Goal: Information Seeking & Learning: Learn about a topic

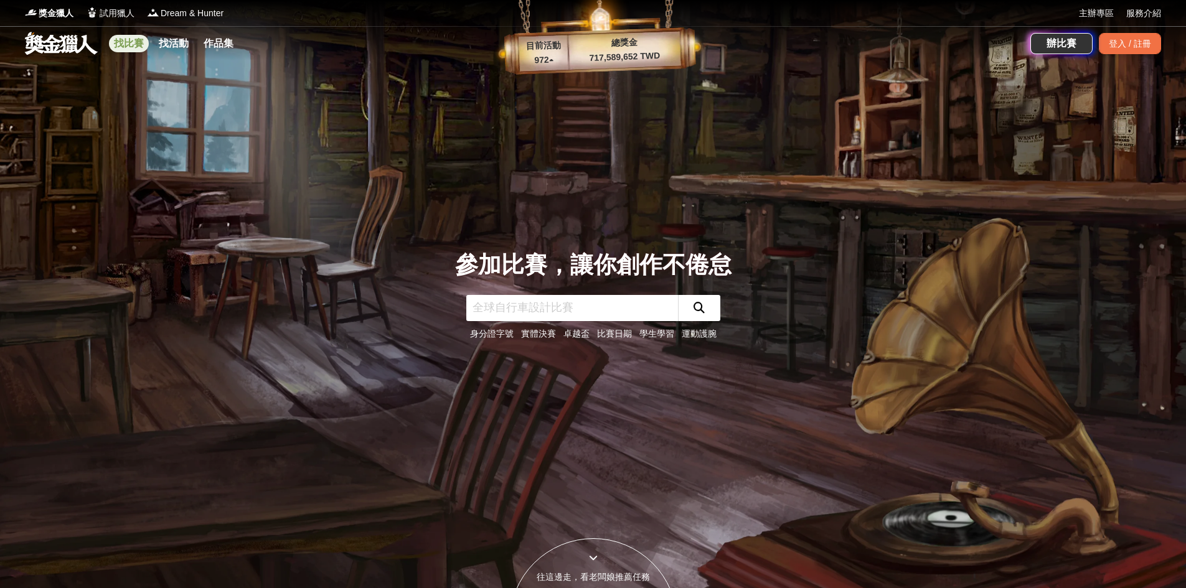
click at [128, 44] on link "找比賽" at bounding box center [129, 43] width 40 height 17
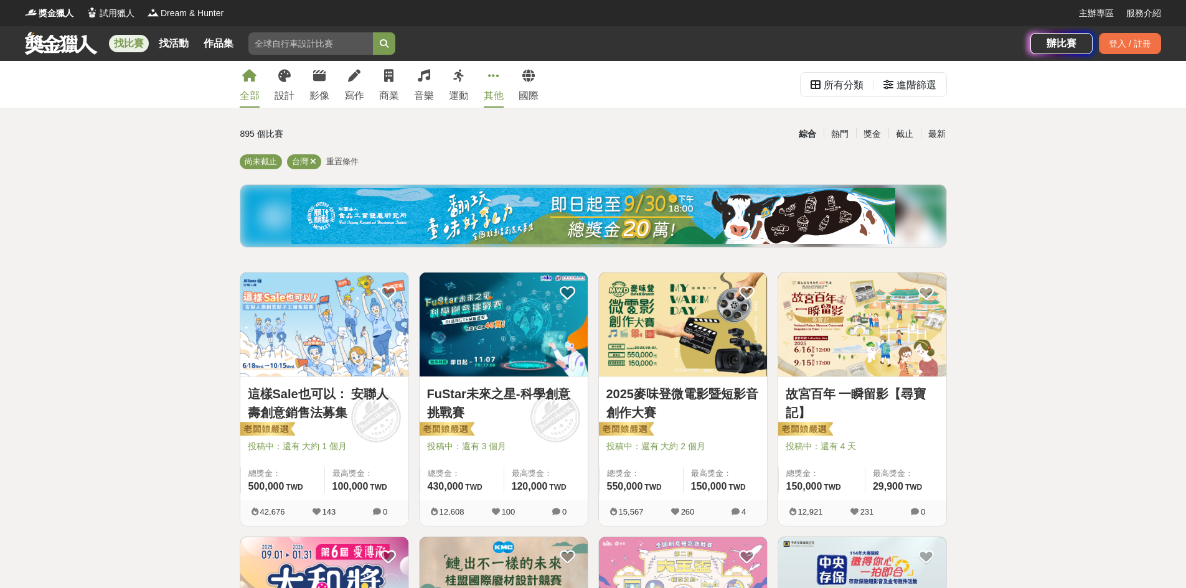
click at [497, 80] on icon at bounding box center [493, 76] width 11 height 12
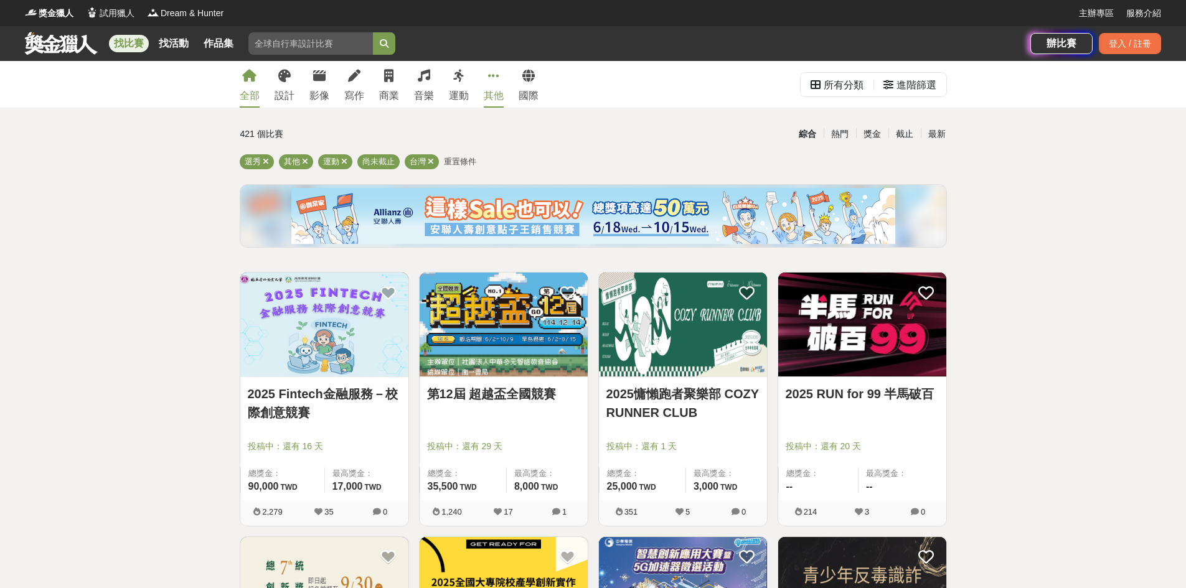
click at [251, 81] on icon at bounding box center [249, 76] width 14 height 12
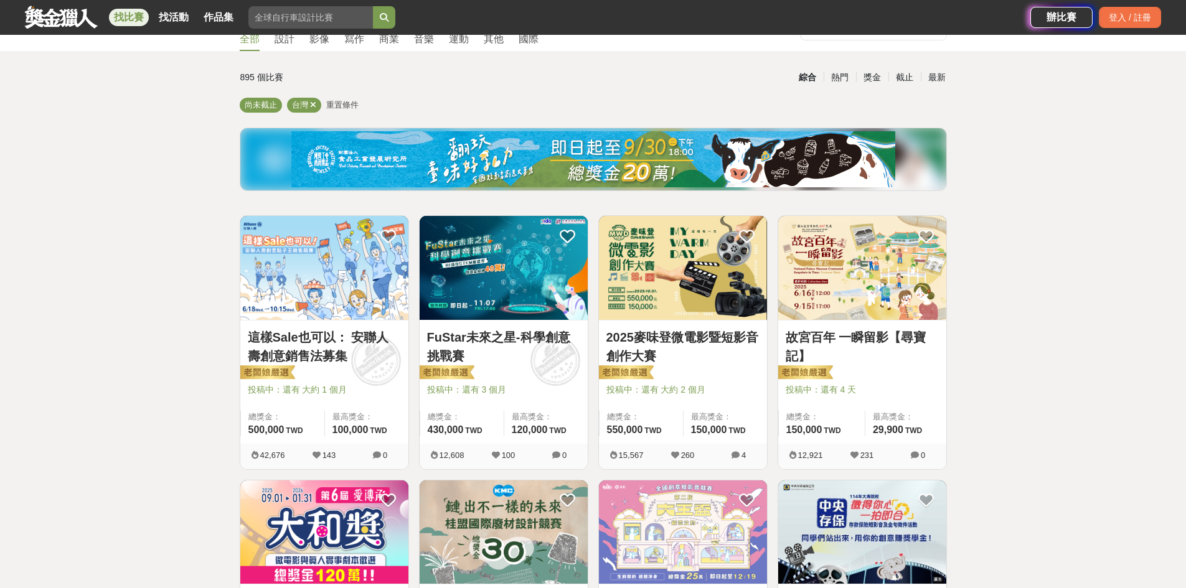
scroll to position [124, 0]
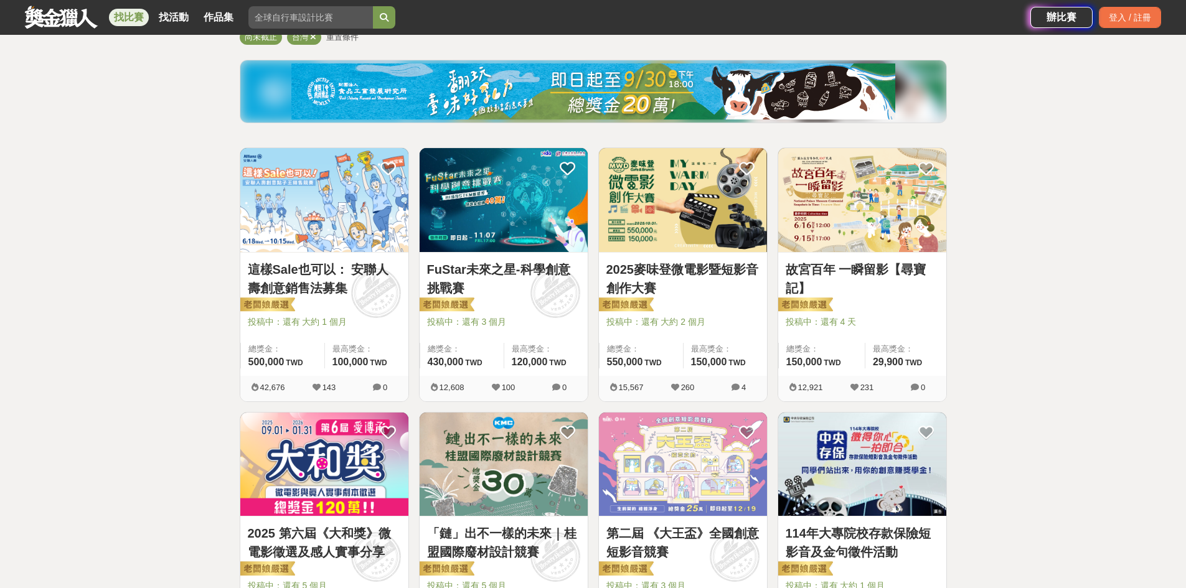
click at [528, 187] on img at bounding box center [503, 200] width 168 height 104
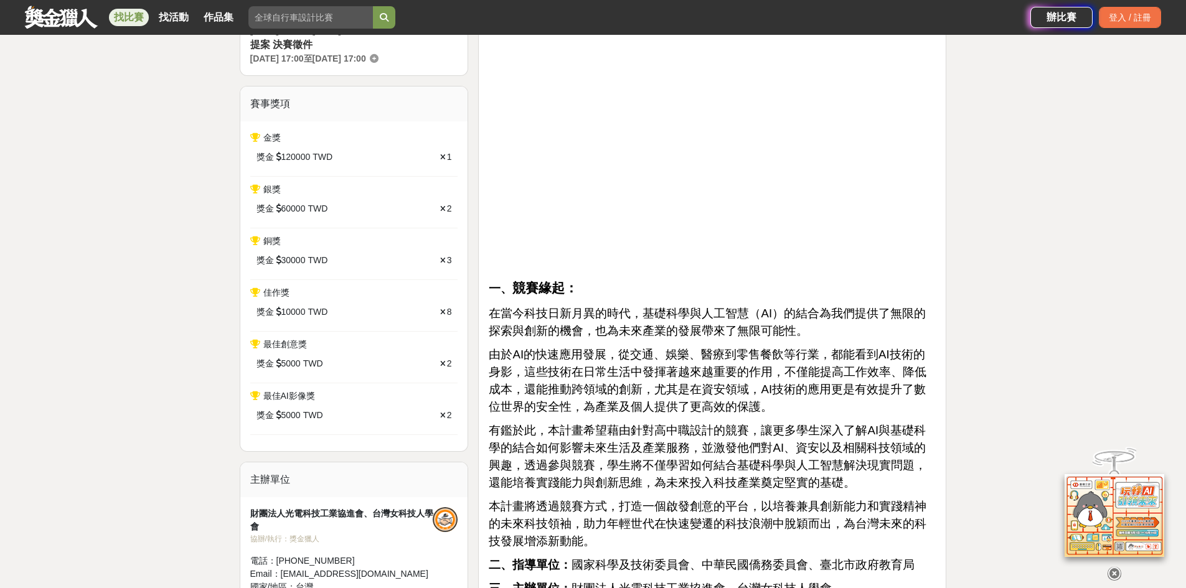
scroll to position [498, 0]
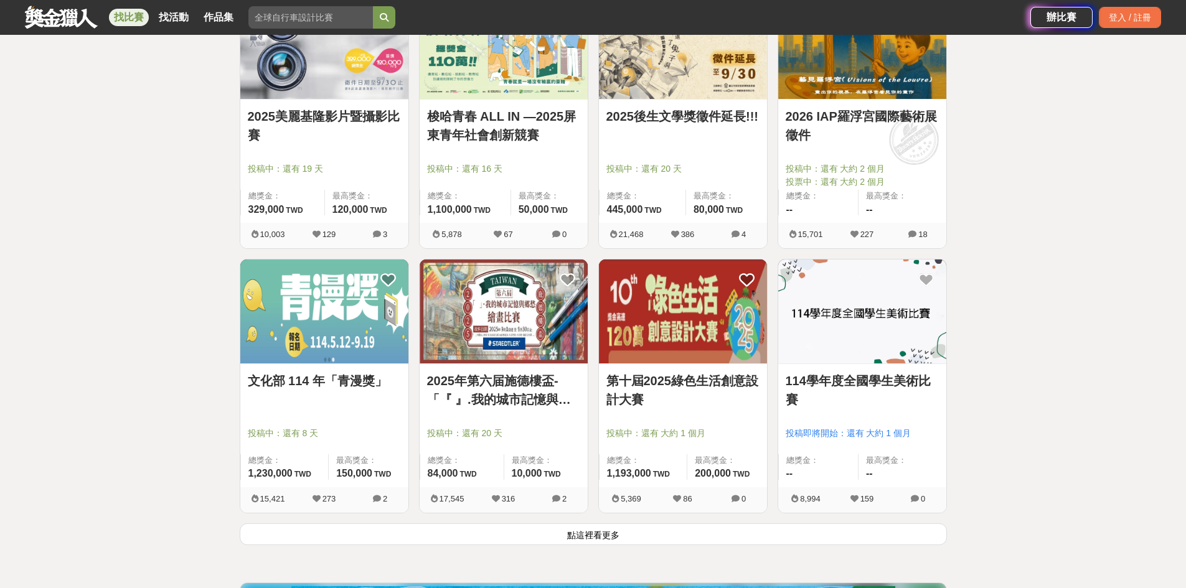
scroll to position [1431, 0]
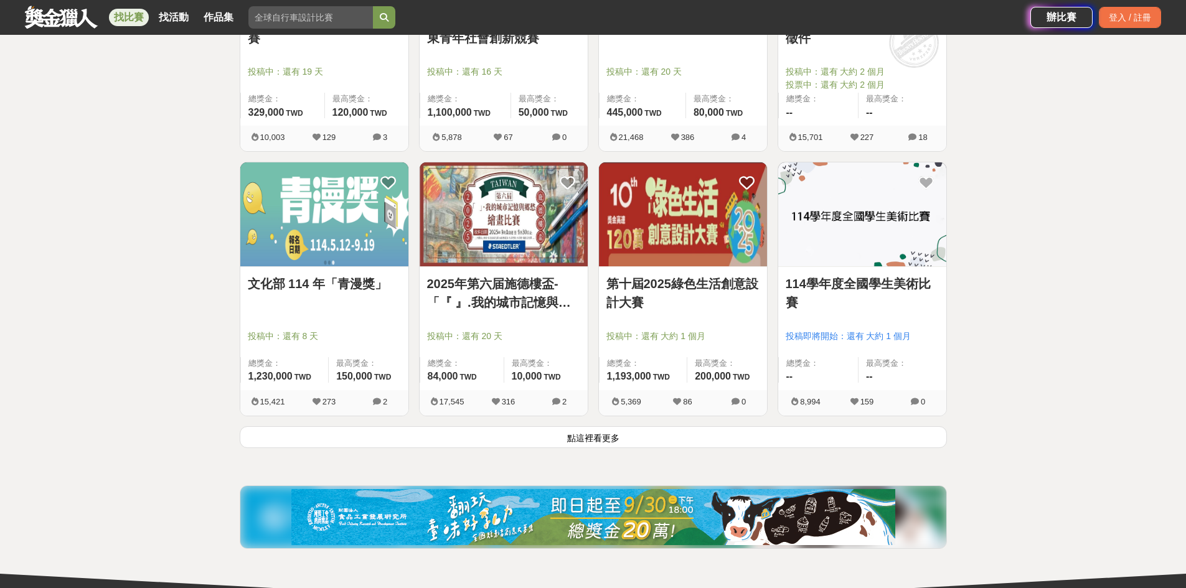
click at [557, 439] on button "點這裡看更多" at bounding box center [593, 437] width 707 height 22
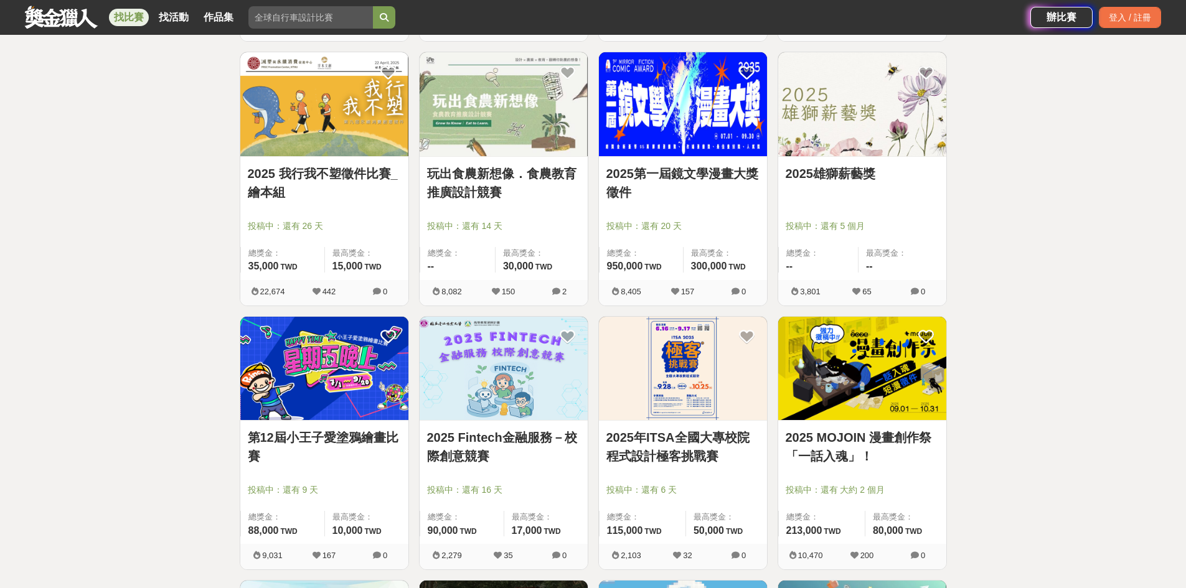
scroll to position [2365, 0]
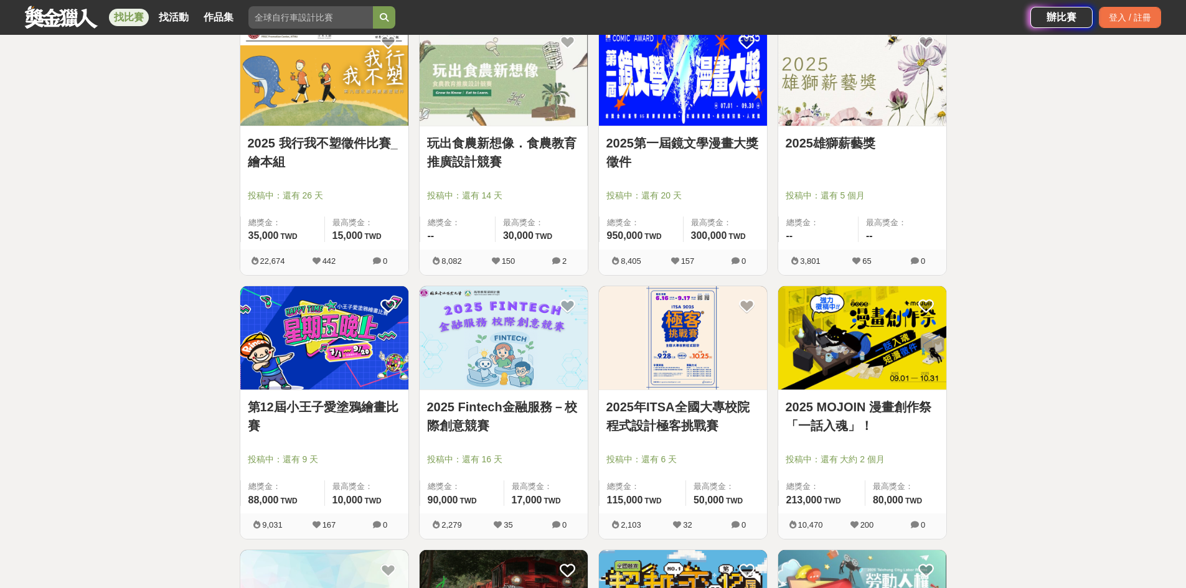
click at [557, 409] on link "2025年ITSA全國大專校院程式設計極客挑戰賽" at bounding box center [682, 416] width 153 height 37
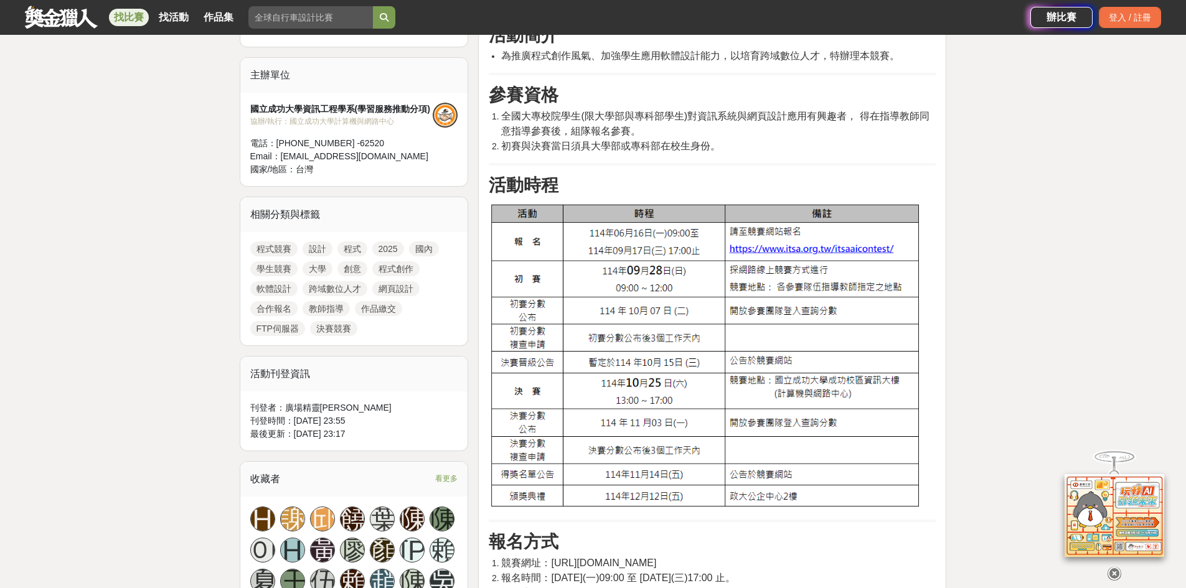
scroll to position [436, 0]
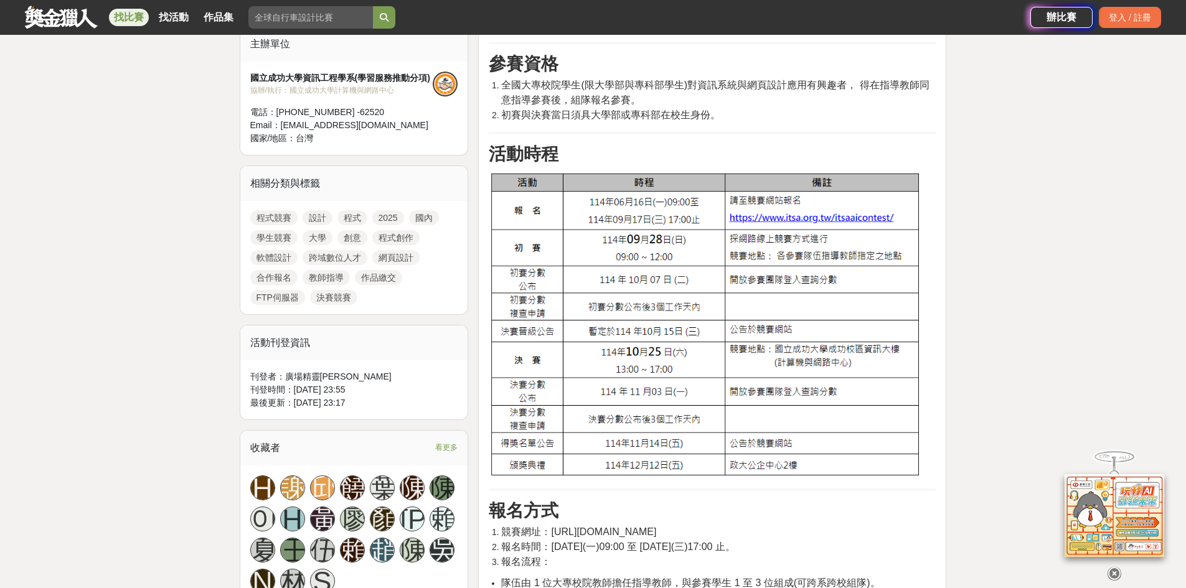
click at [557, 218] on img at bounding box center [706, 325] width 434 height 307
click at [557, 215] on img at bounding box center [706, 325] width 434 height 307
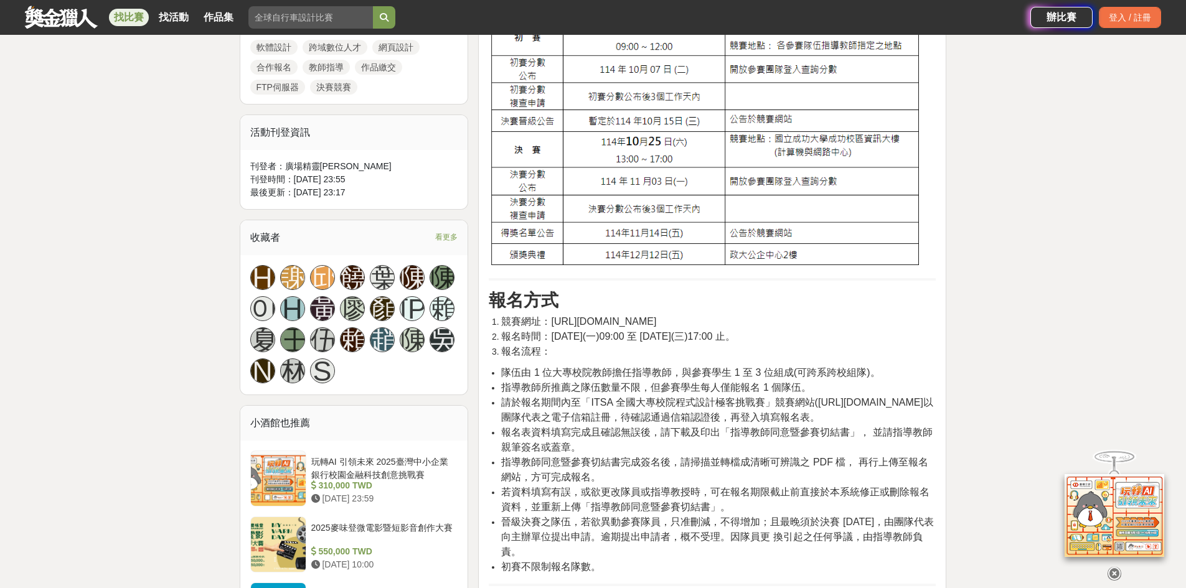
scroll to position [685, 0]
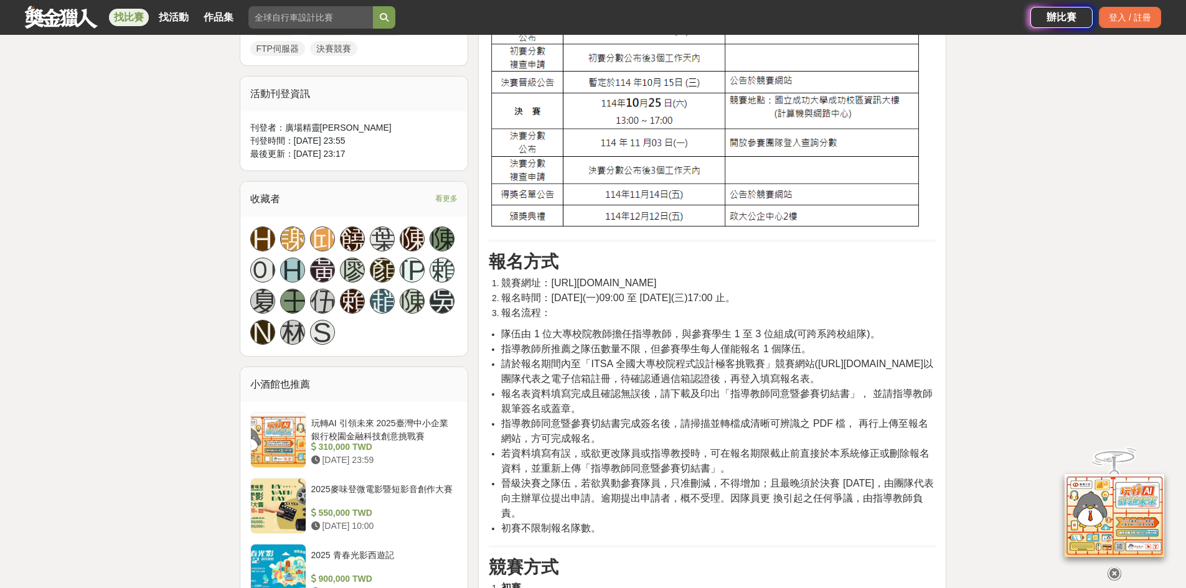
drag, startPoint x: 553, startPoint y: 281, endPoint x: 734, endPoint y: 284, distance: 181.1
click at [557, 284] on li "競賽網址：[URL][DOMAIN_NAME]" at bounding box center [718, 283] width 434 height 15
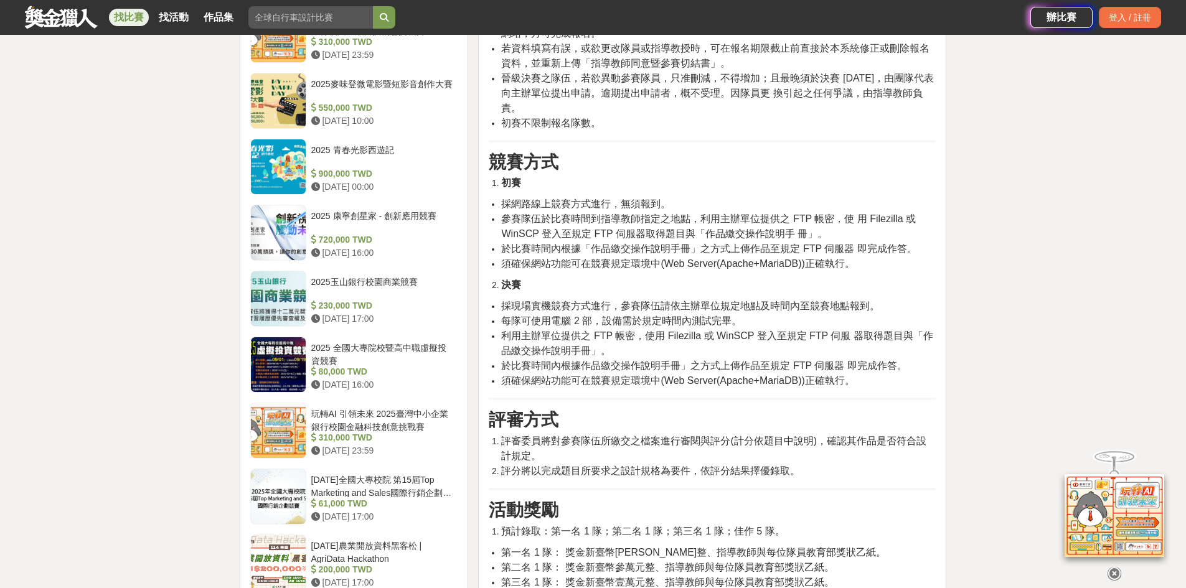
scroll to position [1058, 0]
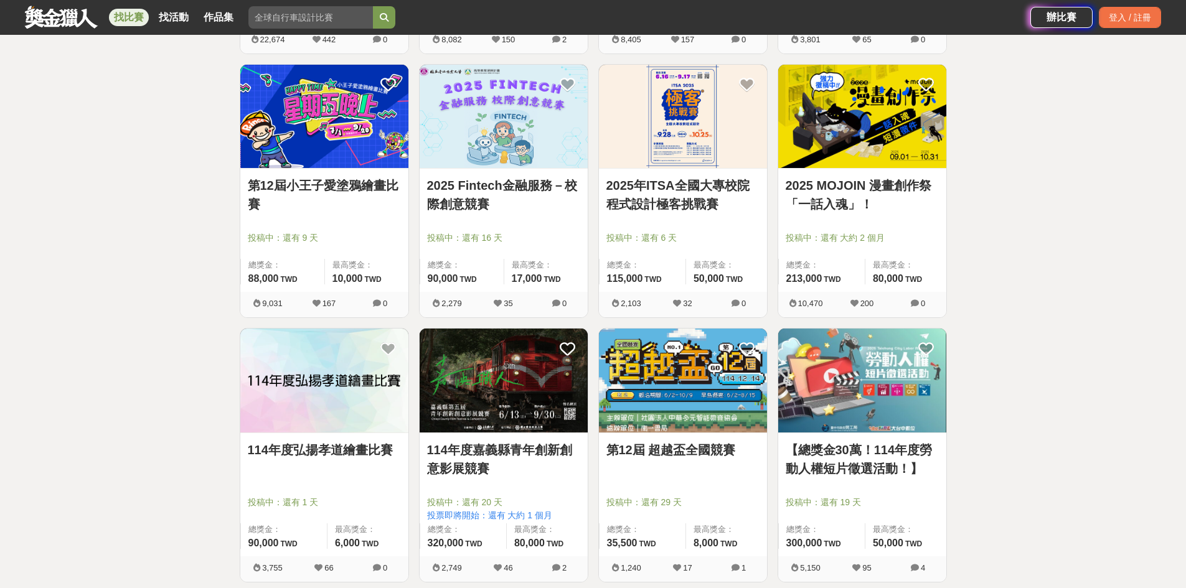
scroll to position [2614, 0]
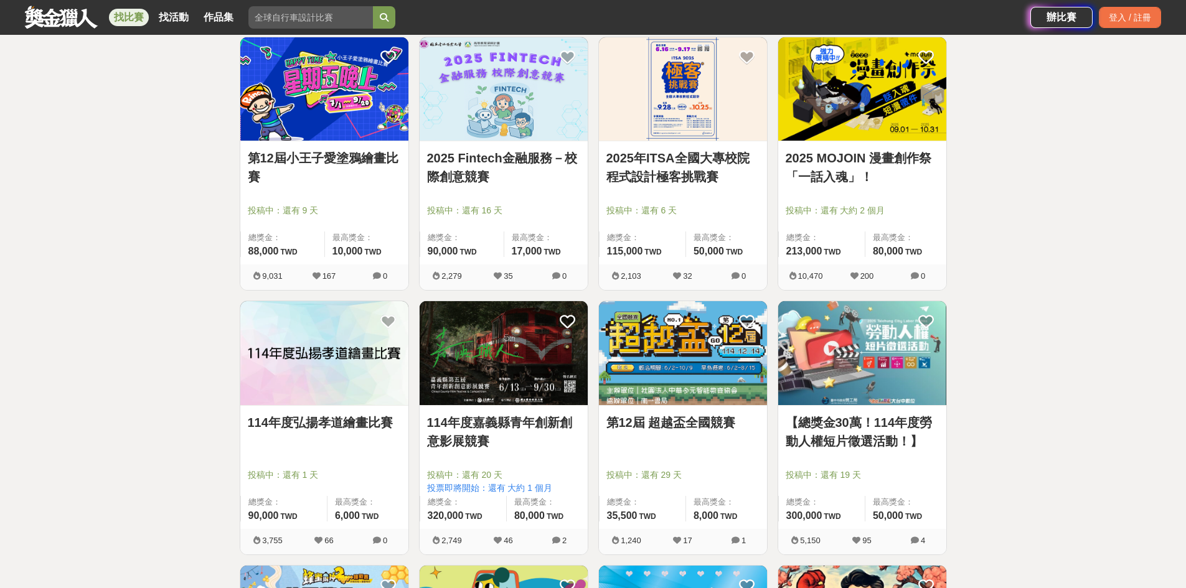
click at [557, 370] on img at bounding box center [683, 353] width 168 height 104
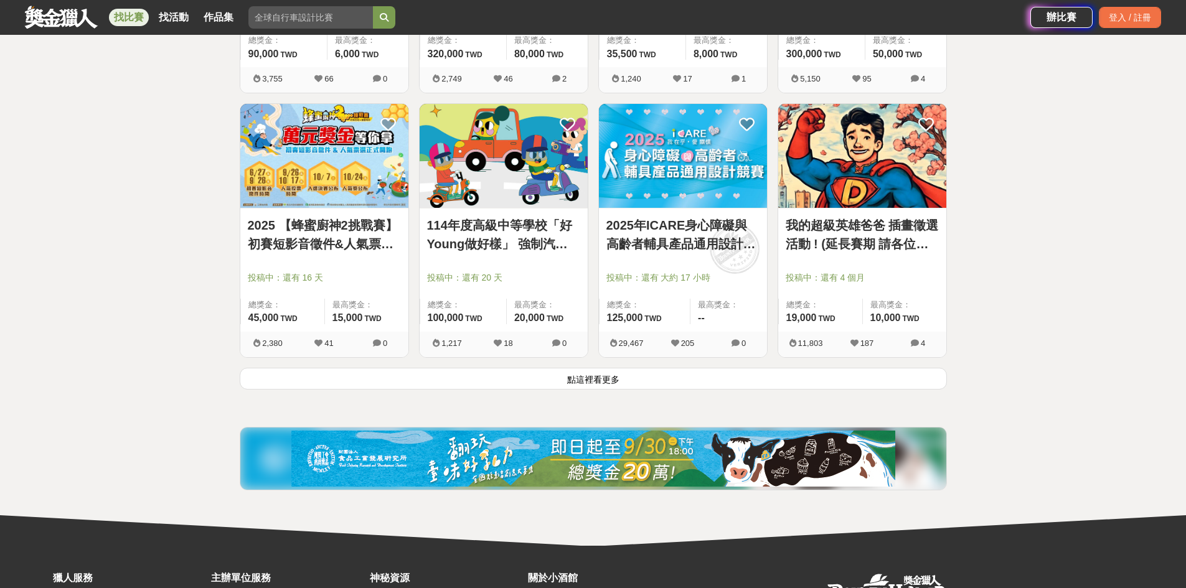
scroll to position [3174, 0]
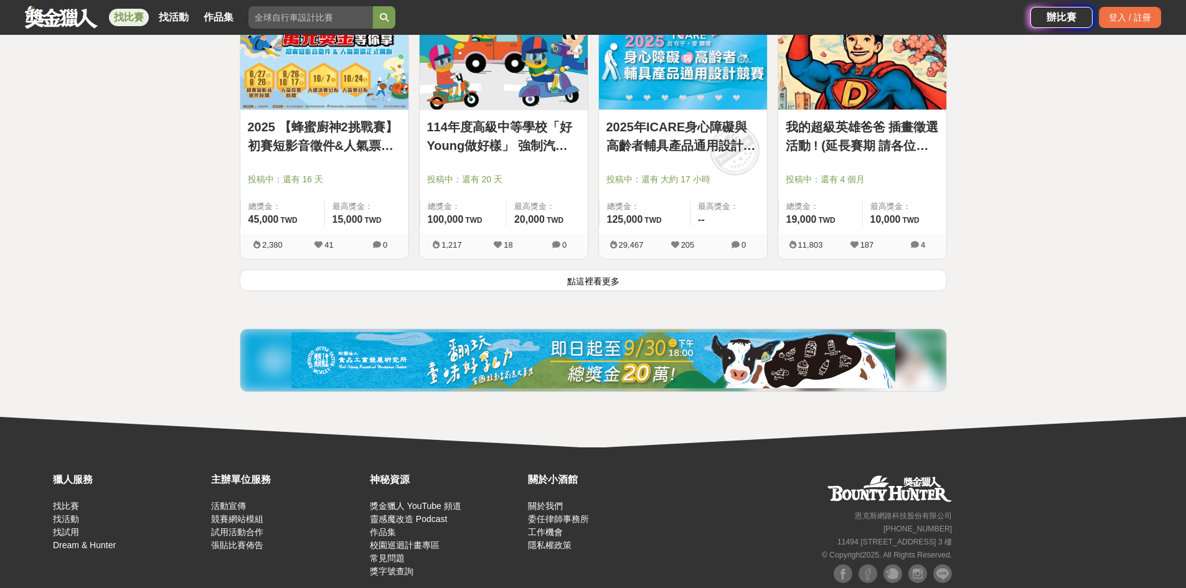
click at [557, 281] on button "點這裡看更多" at bounding box center [593, 280] width 707 height 22
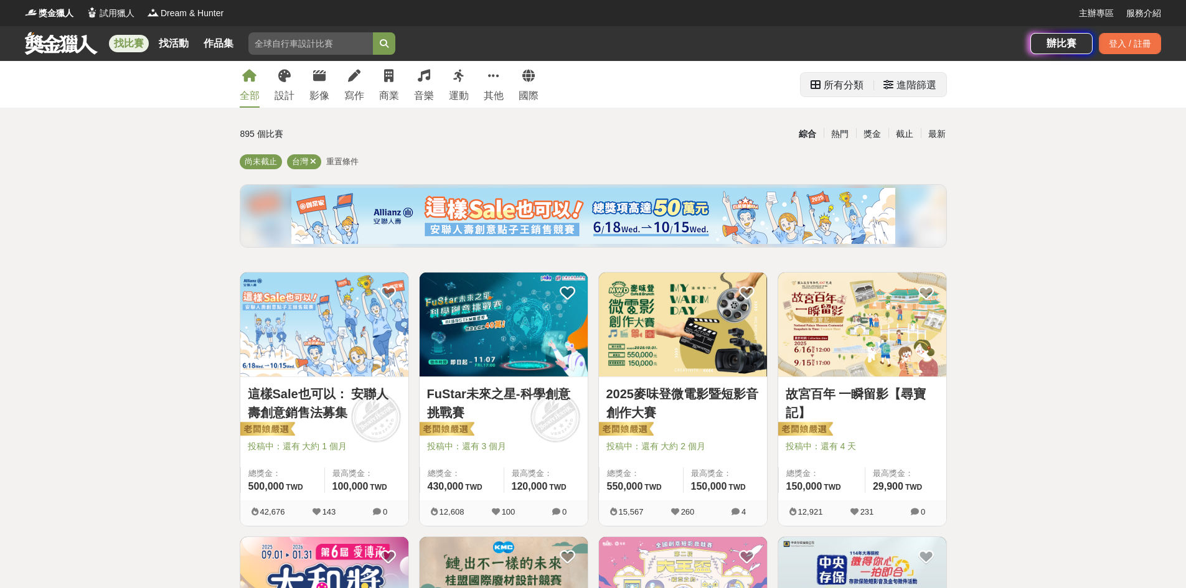
click at [557, 88] on div "進階篩選" at bounding box center [916, 85] width 40 height 25
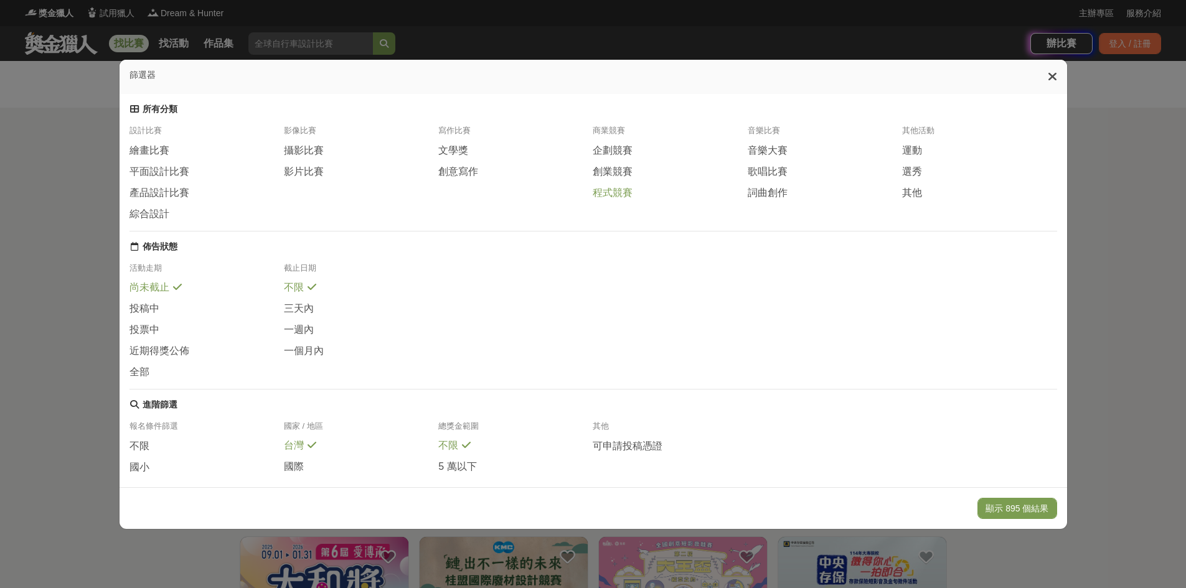
click at [557, 200] on span "程式競賽" at bounding box center [612, 193] width 40 height 13
click at [557, 484] on button "顯示 4 個結果" at bounding box center [1022, 508] width 70 height 21
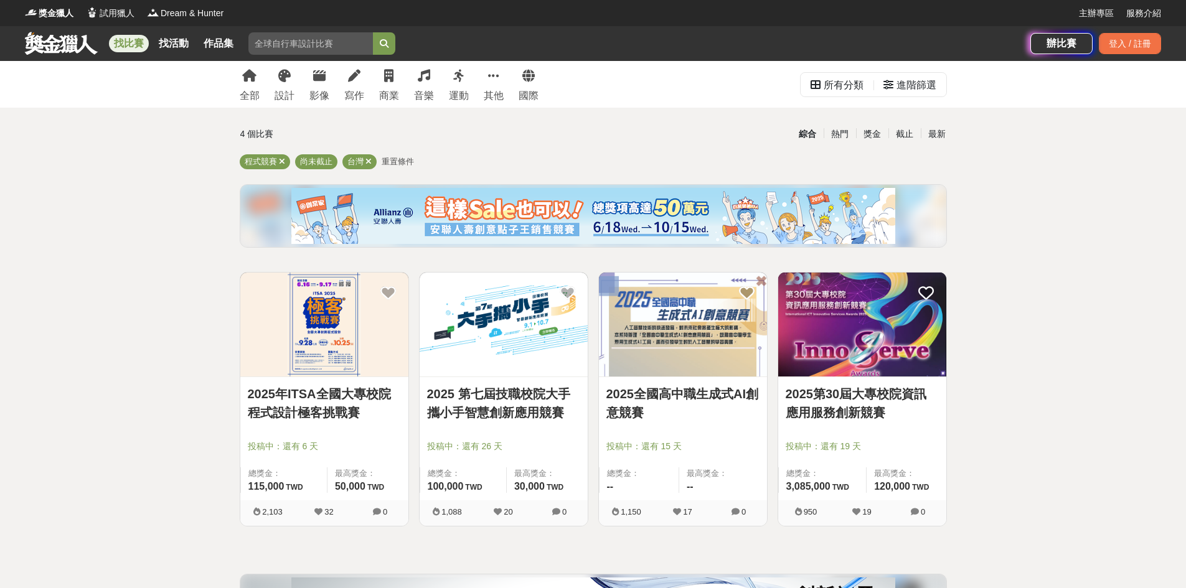
click at [515, 350] on img at bounding box center [503, 325] width 168 height 104
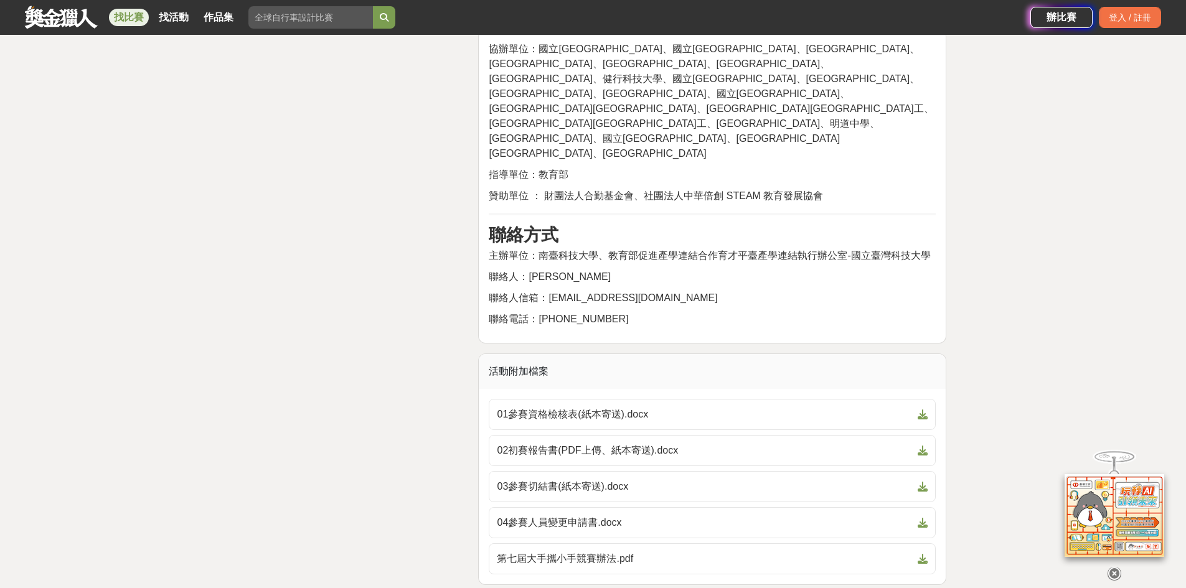
scroll to position [2987, 0]
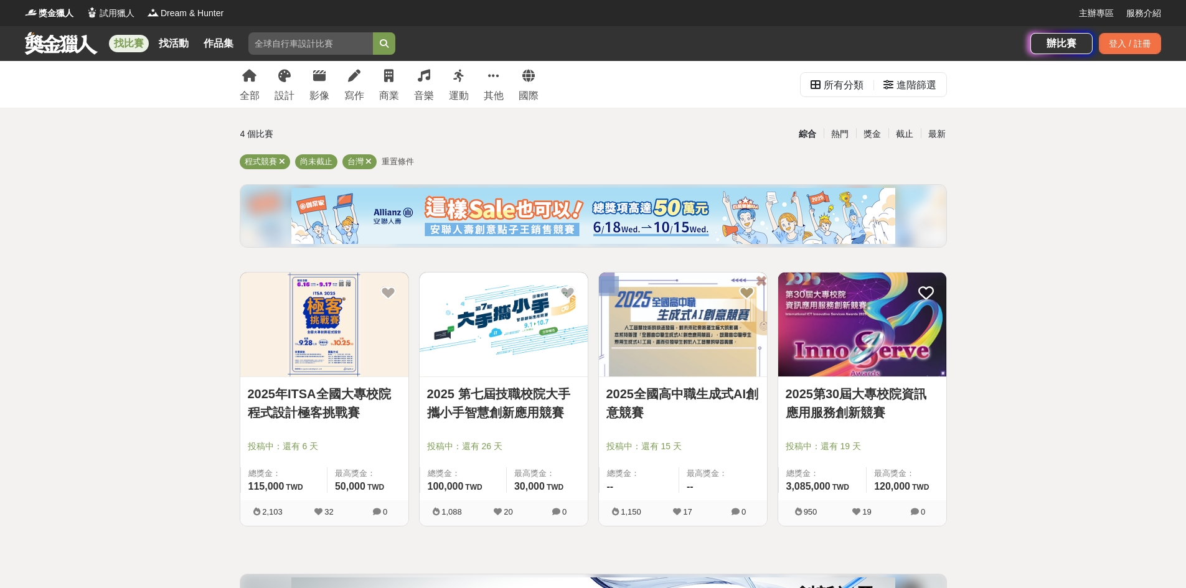
click at [557, 365] on img at bounding box center [862, 325] width 168 height 104
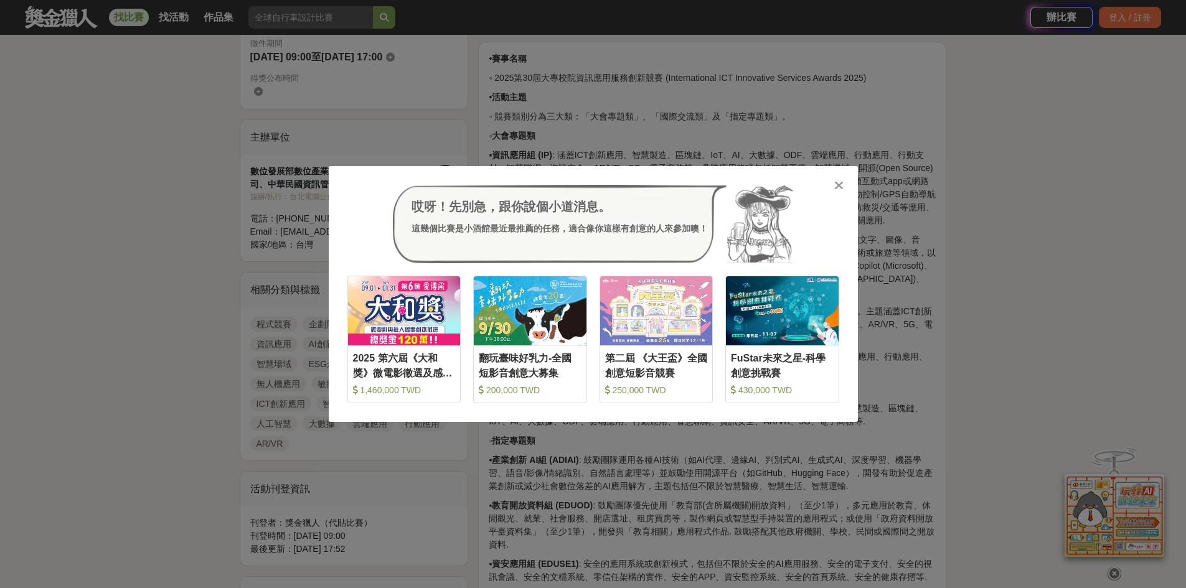
scroll to position [436, 0]
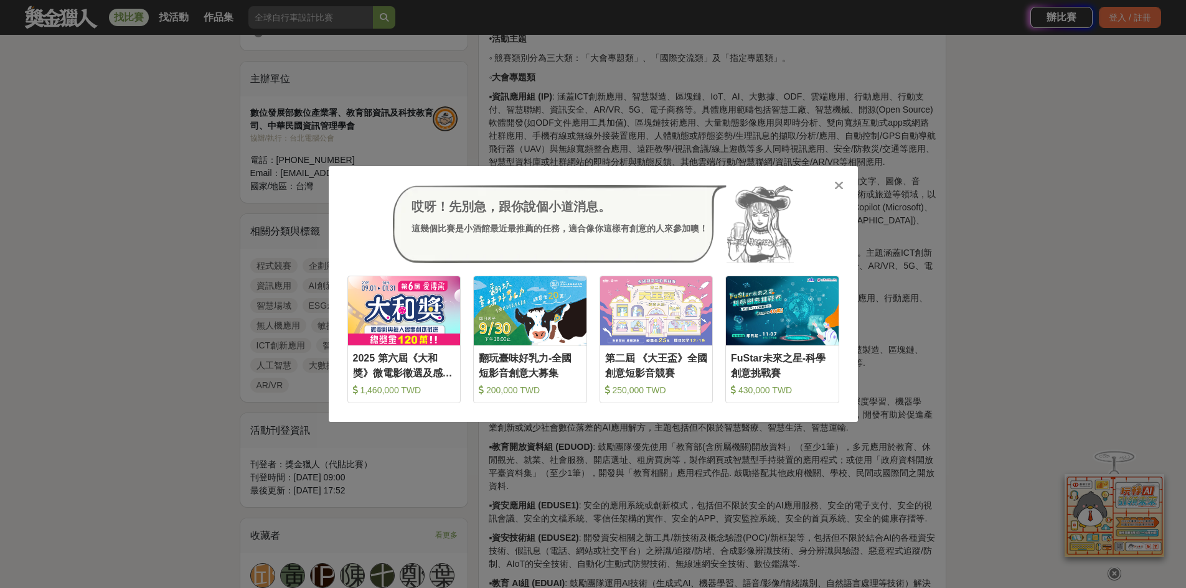
click at [557, 185] on icon at bounding box center [838, 185] width 9 height 12
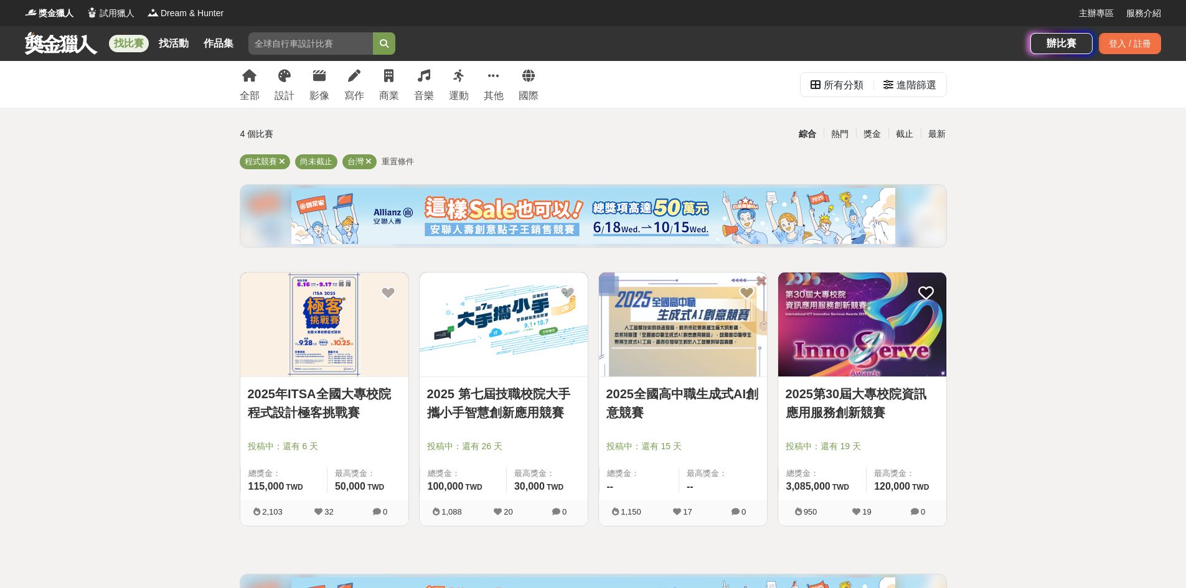
click at [133, 42] on link "找比賽" at bounding box center [129, 43] width 40 height 17
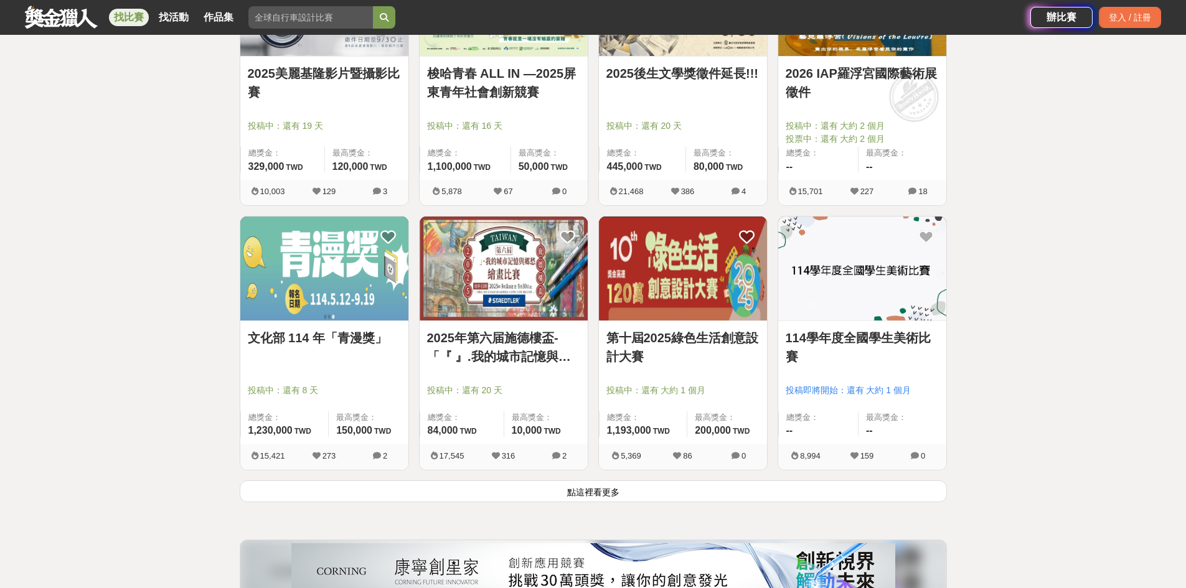
scroll to position [1431, 0]
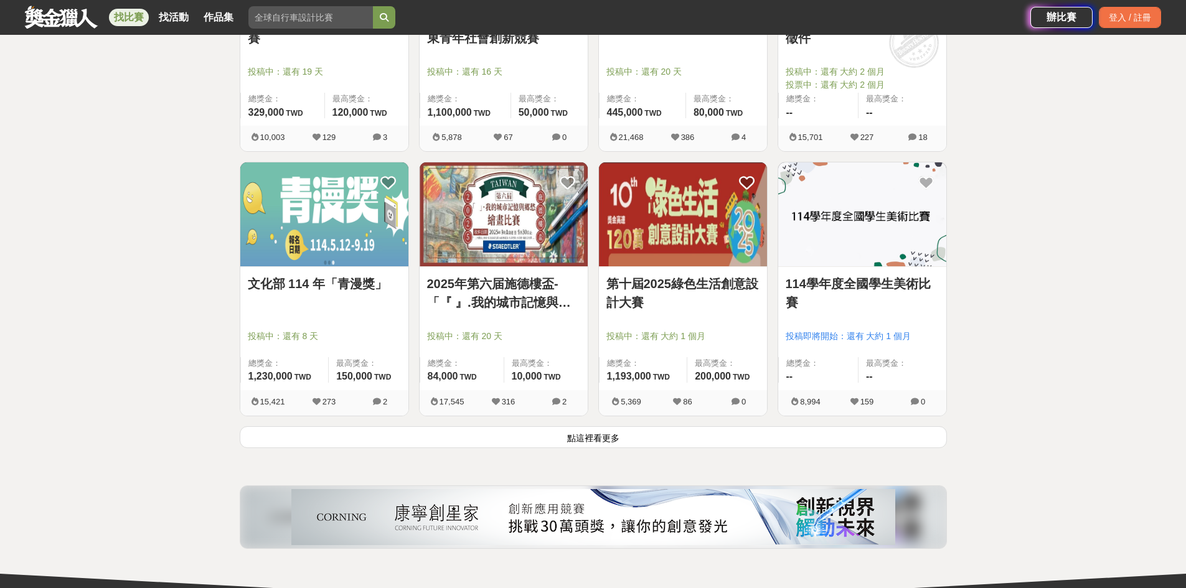
click at [557, 439] on button "點這裡看更多" at bounding box center [593, 437] width 707 height 22
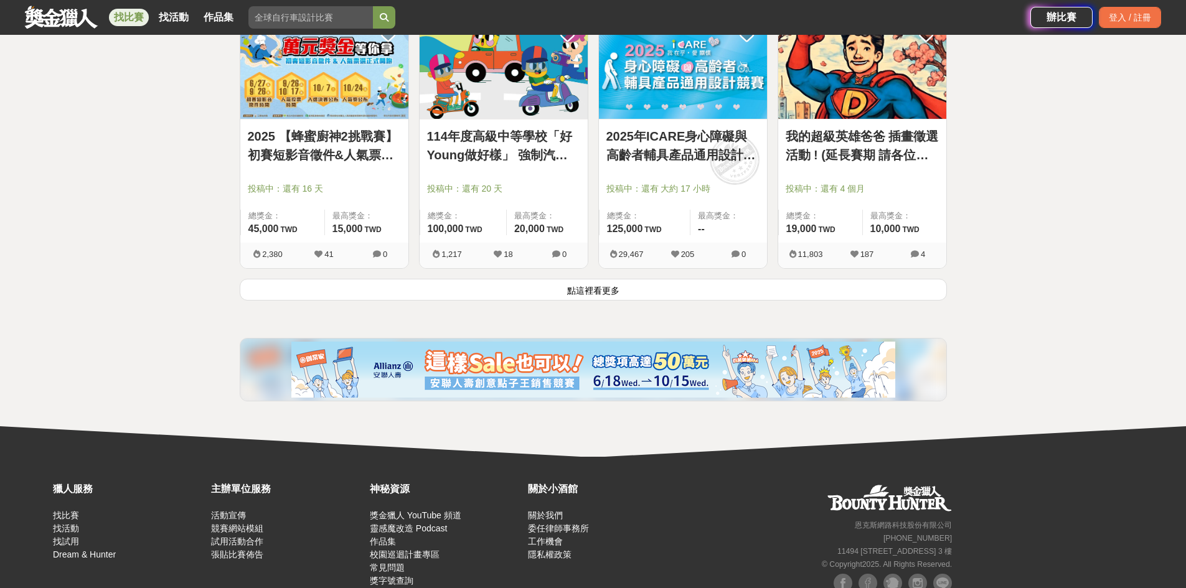
scroll to position [3174, 0]
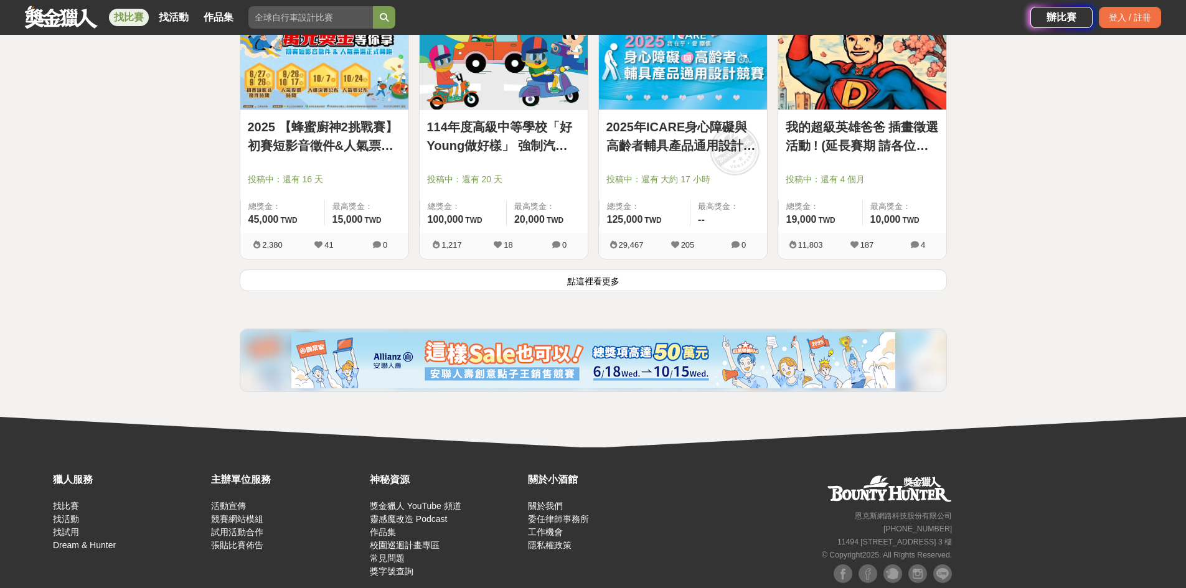
click at [557, 280] on button "點這裡看更多" at bounding box center [593, 280] width 707 height 22
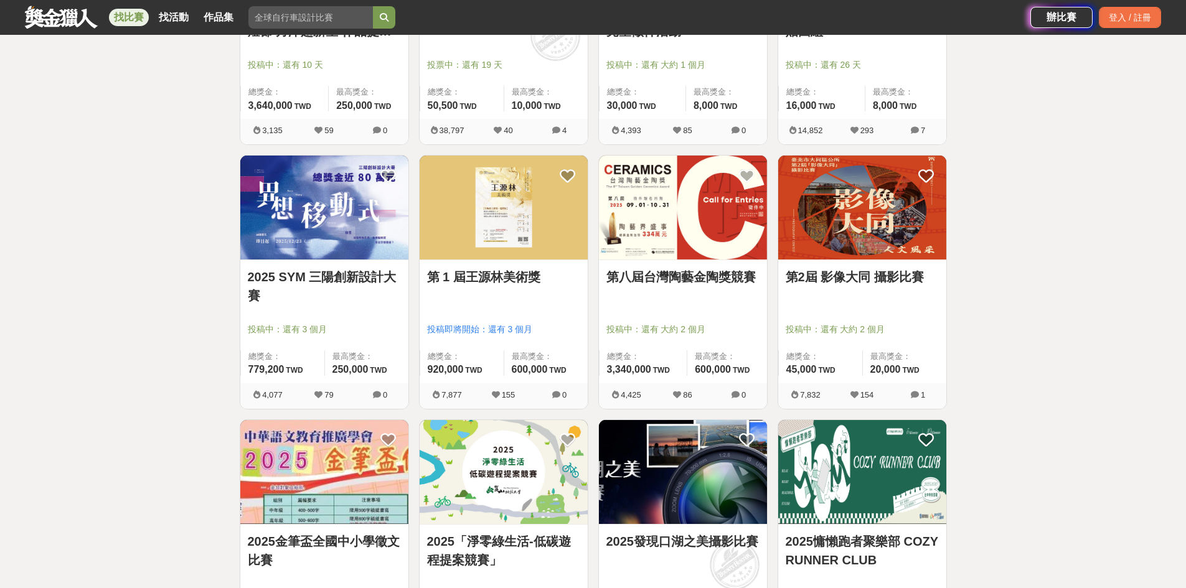
scroll to position [4605, 0]
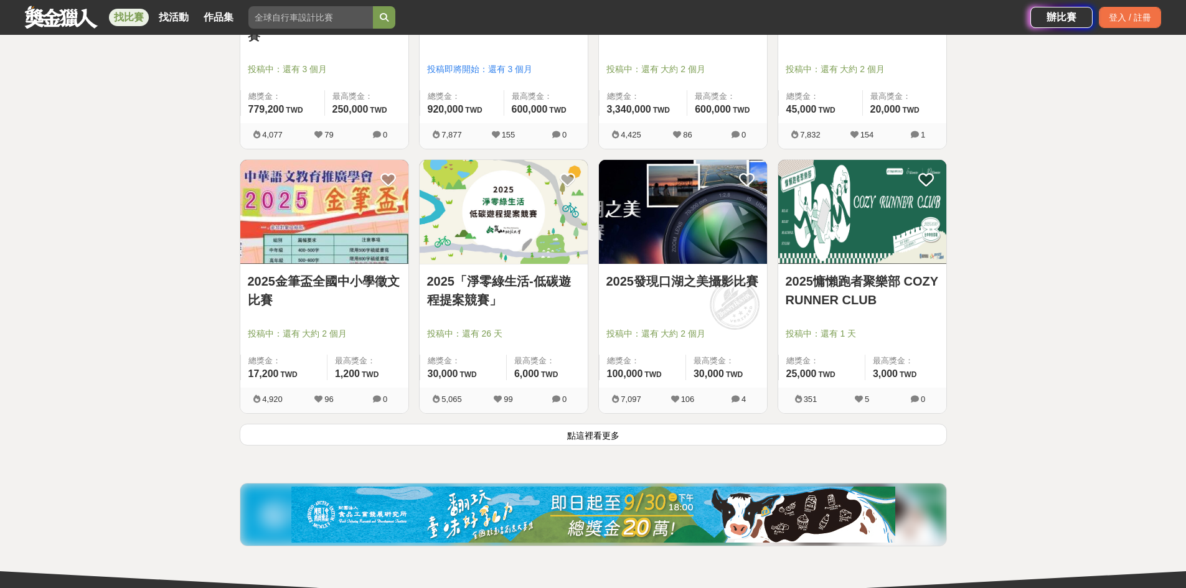
click at [557, 435] on button "點這裡看更多" at bounding box center [593, 435] width 707 height 22
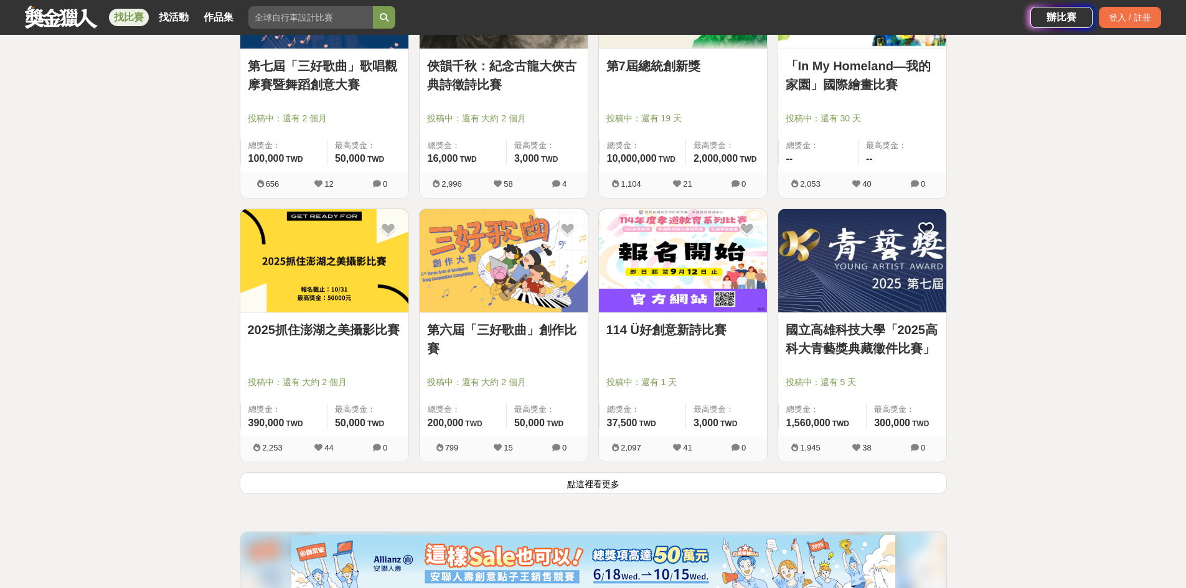
scroll to position [6187, 0]
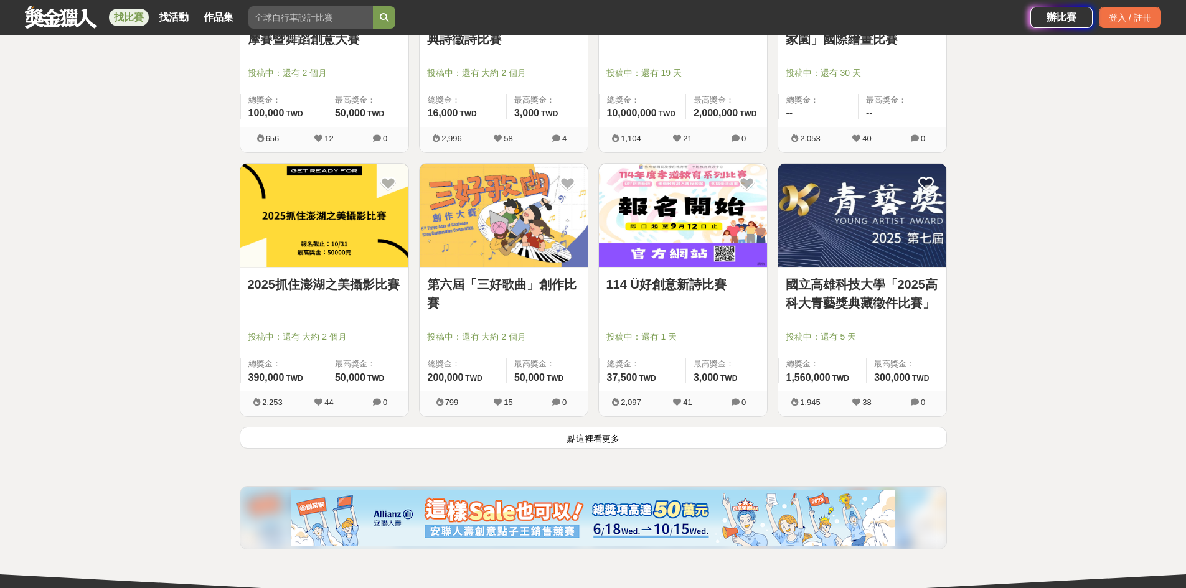
click at [557, 443] on button "點這裡看更多" at bounding box center [593, 438] width 707 height 22
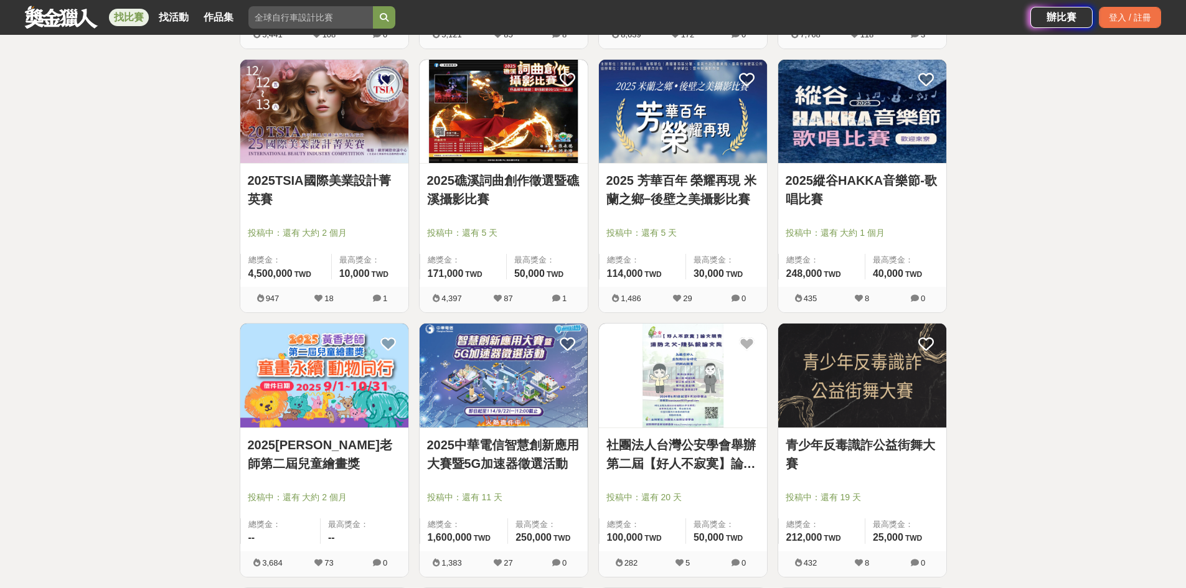
scroll to position [7183, 0]
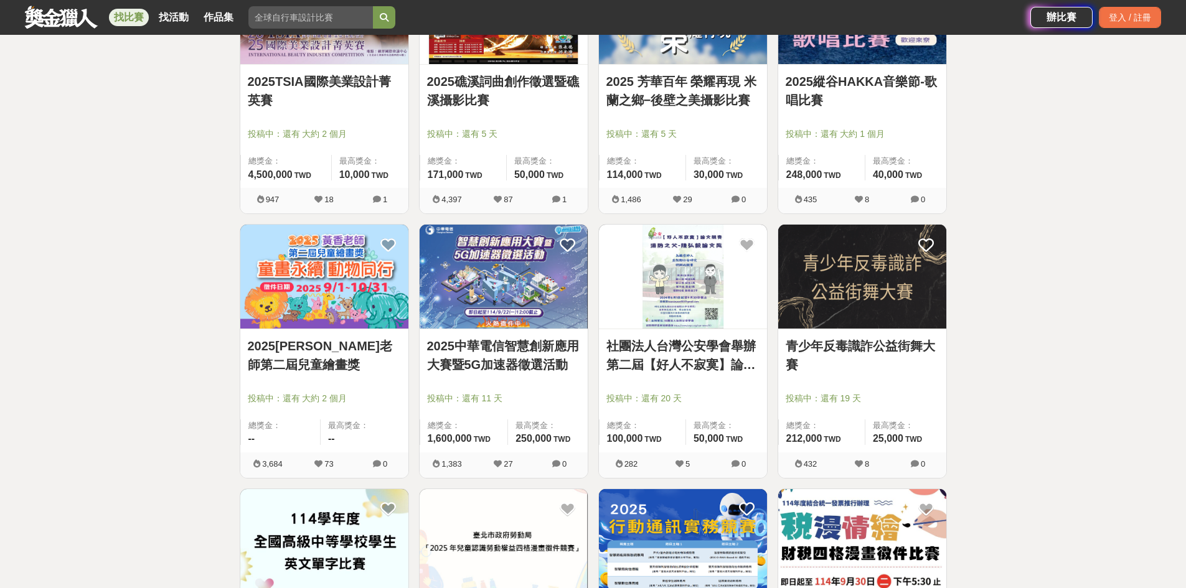
click at [492, 289] on img at bounding box center [503, 277] width 168 height 104
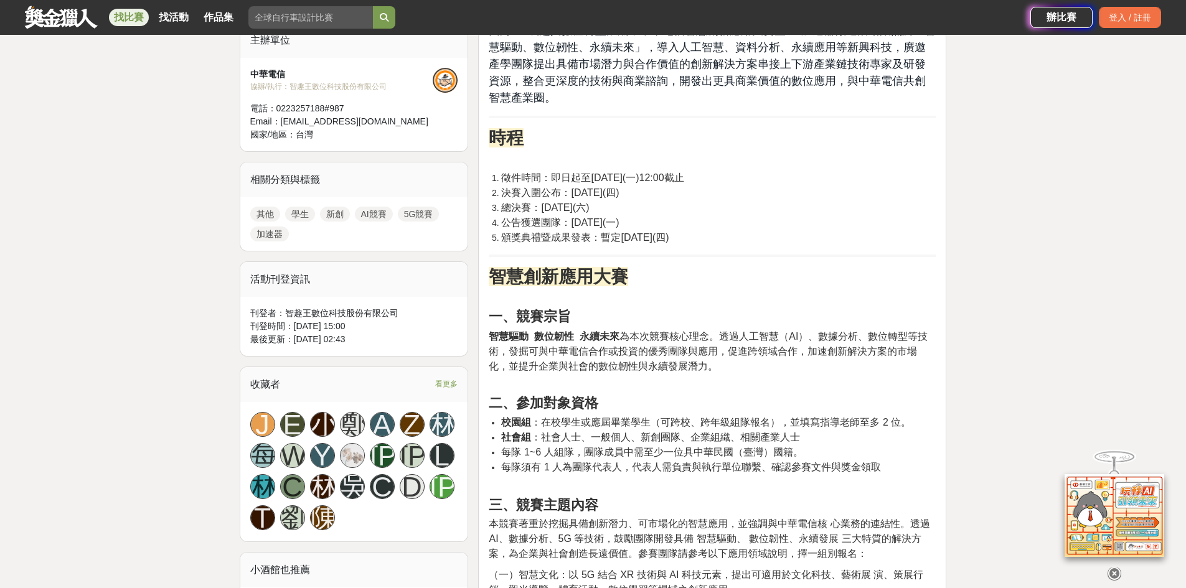
scroll to position [436, 0]
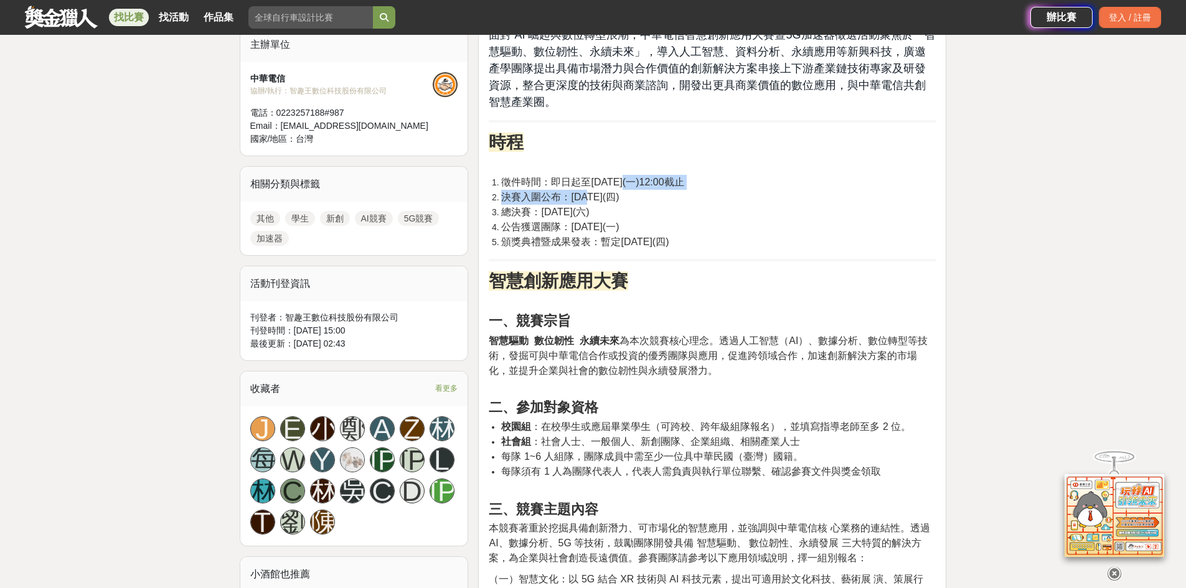
drag, startPoint x: 592, startPoint y: 194, endPoint x: 634, endPoint y: 187, distance: 42.3
click at [557, 187] on ol "徵件時間：即日起至[DATE](一)12:00截止 決賽入圍公布：[DATE](四) 總決賽：[DATE](六) 公告獲選團隊：[DATE](一) 頒獎典禮暨…" at bounding box center [712, 212] width 447 height 75
click at [557, 214] on li "總決賽：[DATE](六)" at bounding box center [718, 212] width 434 height 15
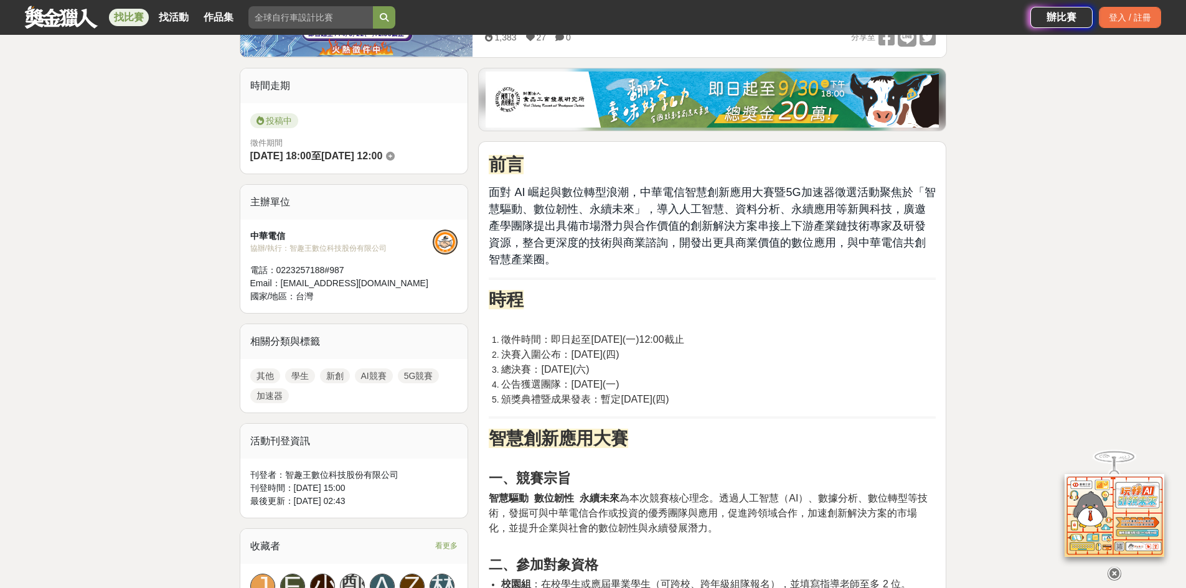
scroll to position [249, 0]
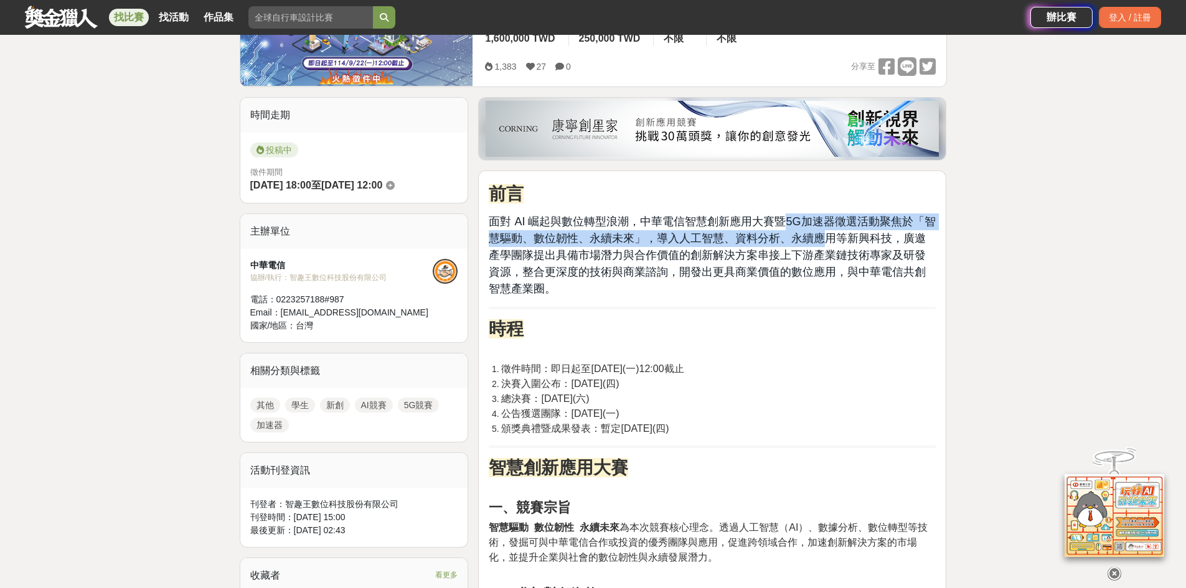
drag, startPoint x: 786, startPoint y: 227, endPoint x: 759, endPoint y: 259, distance: 41.9
click at [557, 240] on span "面對 AI 崛起與數位轉型浪潮，中華電信智慧創新應用大賽暨5G加速器徵選活動聚焦於「智慧驅動、數位韌性、永續未來」，導入人工智慧、資料分析、永續應用等新興科技…" at bounding box center [712, 255] width 446 height 80
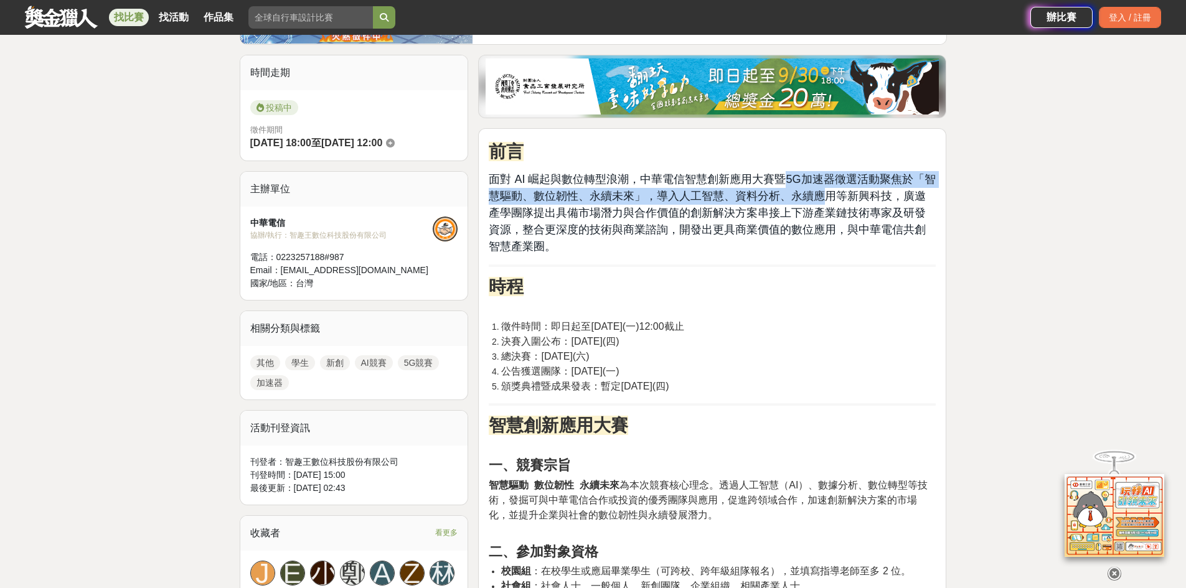
scroll to position [311, 0]
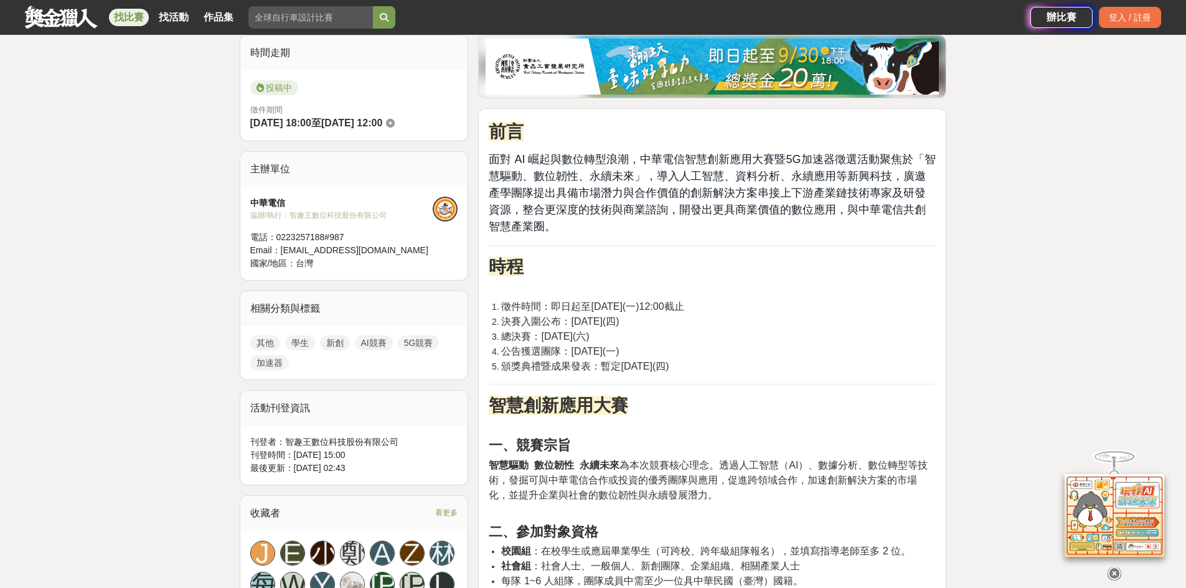
click at [557, 202] on span "面對 AI 崛起與數位轉型浪潮，中華電信智慧創新應用大賽暨5G加速器徵選活動聚焦於「智慧驅動、數位韌性、永續未來」，導入人工智慧、資料分析、永續應用等新興科技…" at bounding box center [712, 193] width 446 height 80
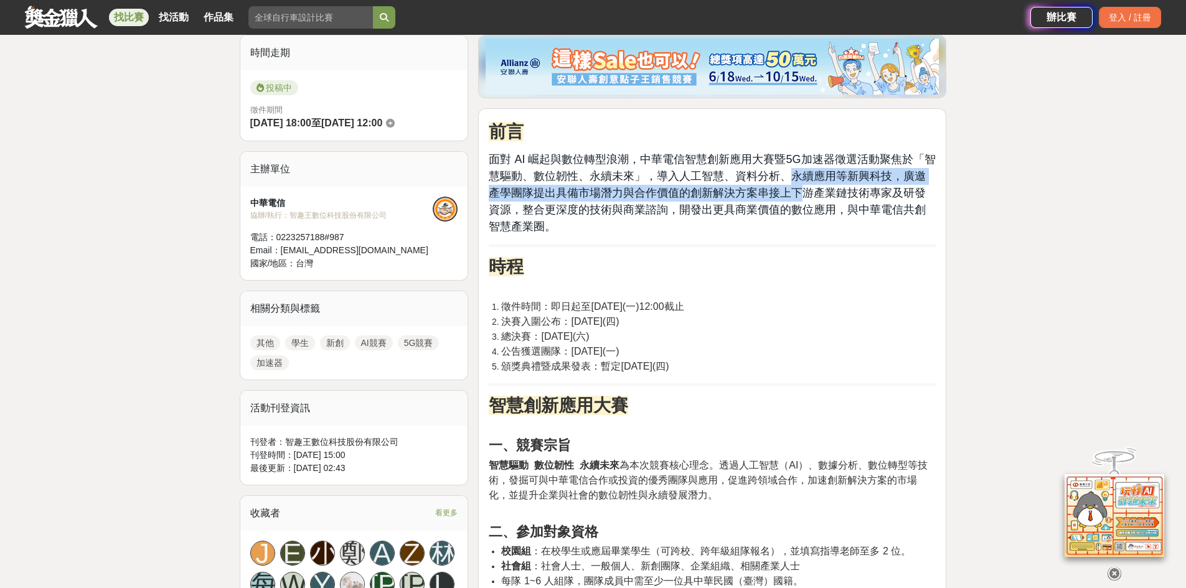
drag, startPoint x: 789, startPoint y: 175, endPoint x: 790, endPoint y: 192, distance: 16.8
click at [557, 192] on span "面對 AI 崛起與數位轉型浪潮，中華電信智慧創新應用大賽暨5G加速器徵選活動聚焦於「智慧驅動、數位韌性、永續未來」，導入人工智慧、資料分析、永續應用等新興科技…" at bounding box center [712, 193] width 446 height 80
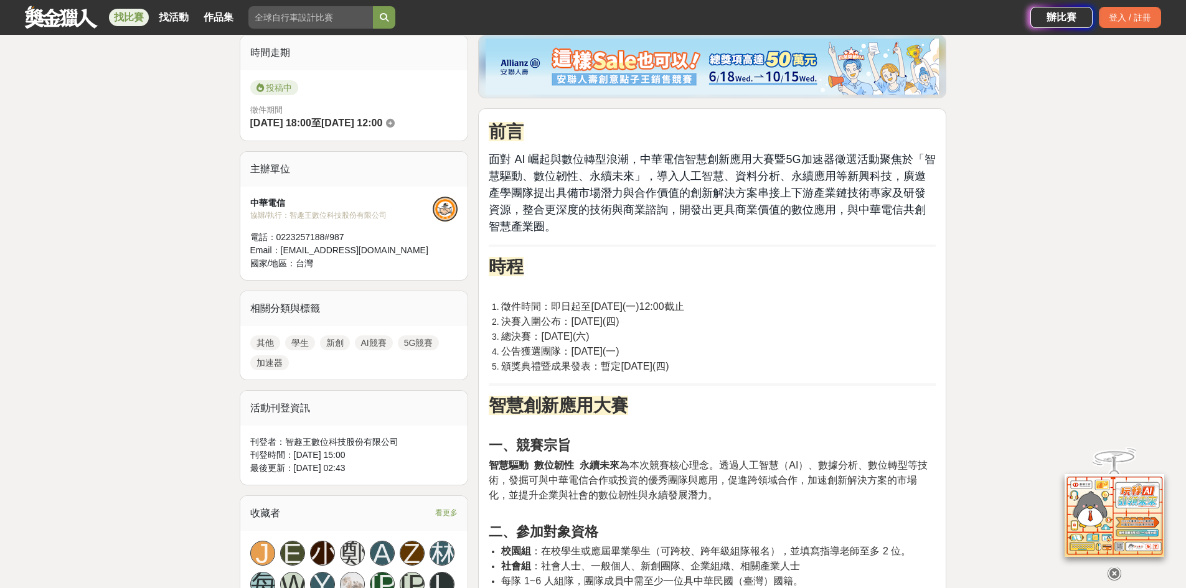
click at [557, 175] on span "面對 AI 崛起與數位轉型浪潮，中華電信智慧創新應用大賽暨5G加速器徵選活動聚焦於「智慧驅動、數位韌性、永續未來」，導入人工智慧、資料分析、永續應用等新興科技…" at bounding box center [712, 193] width 446 height 80
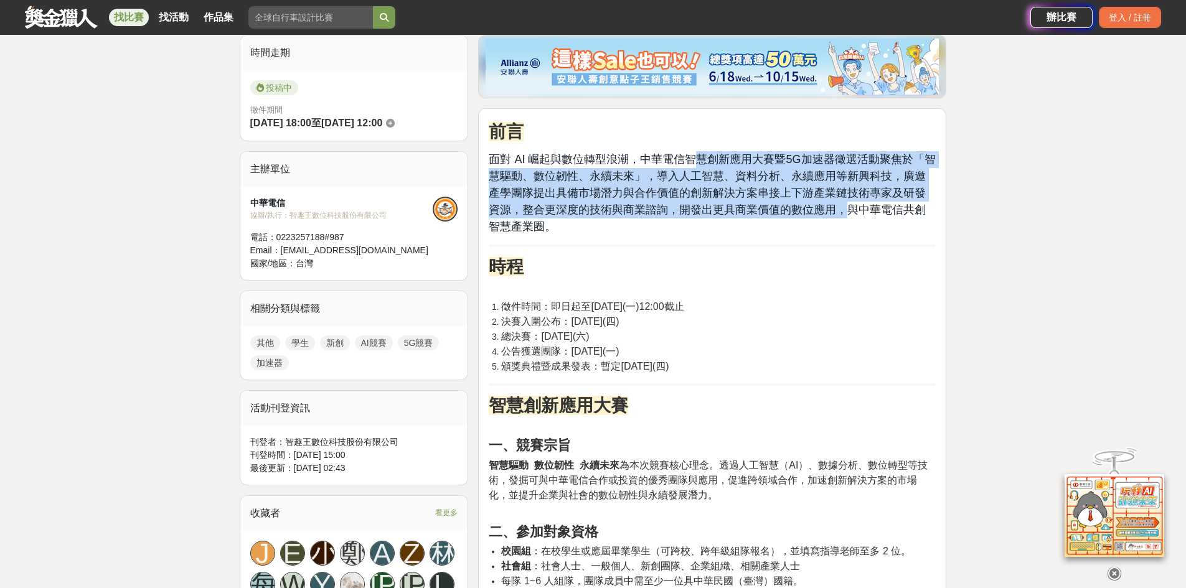
drag, startPoint x: 693, startPoint y: 162, endPoint x: 831, endPoint y: 215, distance: 147.4
click at [557, 215] on span "面對 AI 崛起與數位轉型浪潮，中華電信智慧創新應用大賽暨5G加速器徵選活動聚焦於「智慧驅動、數位韌性、永續未來」，導入人工智慧、資料分析、永續應用等新興科技…" at bounding box center [712, 193] width 446 height 80
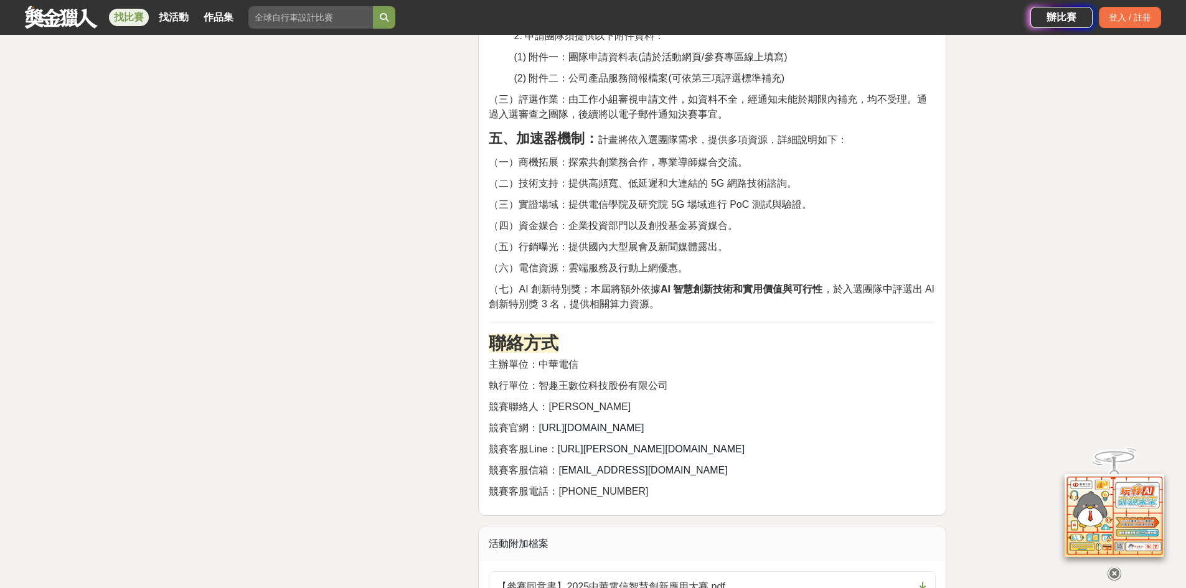
scroll to position [3423, 0]
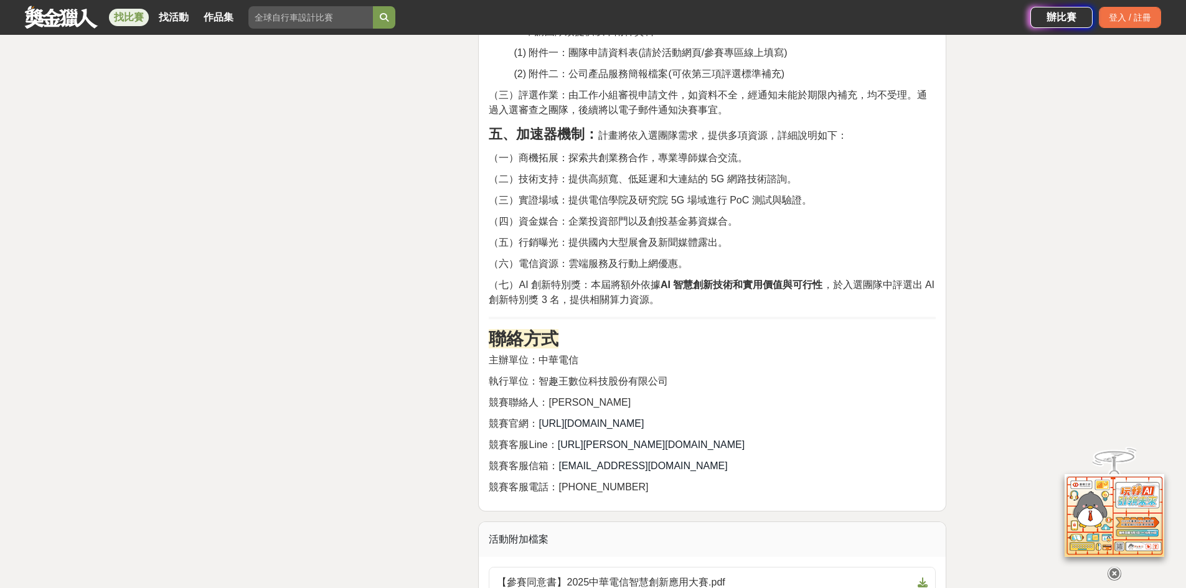
click at [557, 424] on span "[URL][DOMAIN_NAME]" at bounding box center [590, 423] width 105 height 11
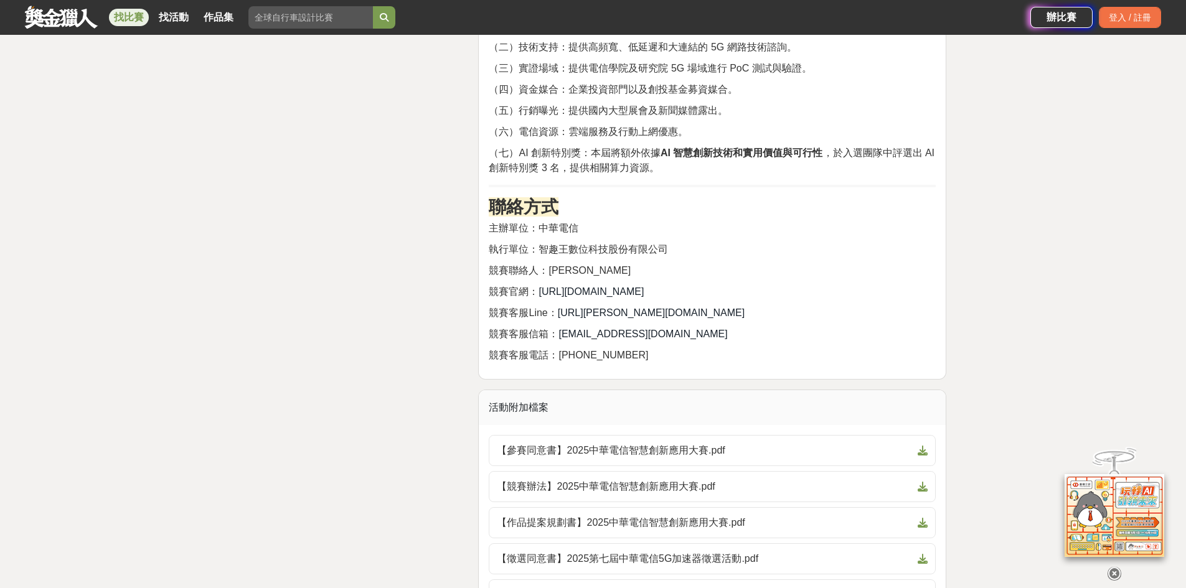
scroll to position [3547, 0]
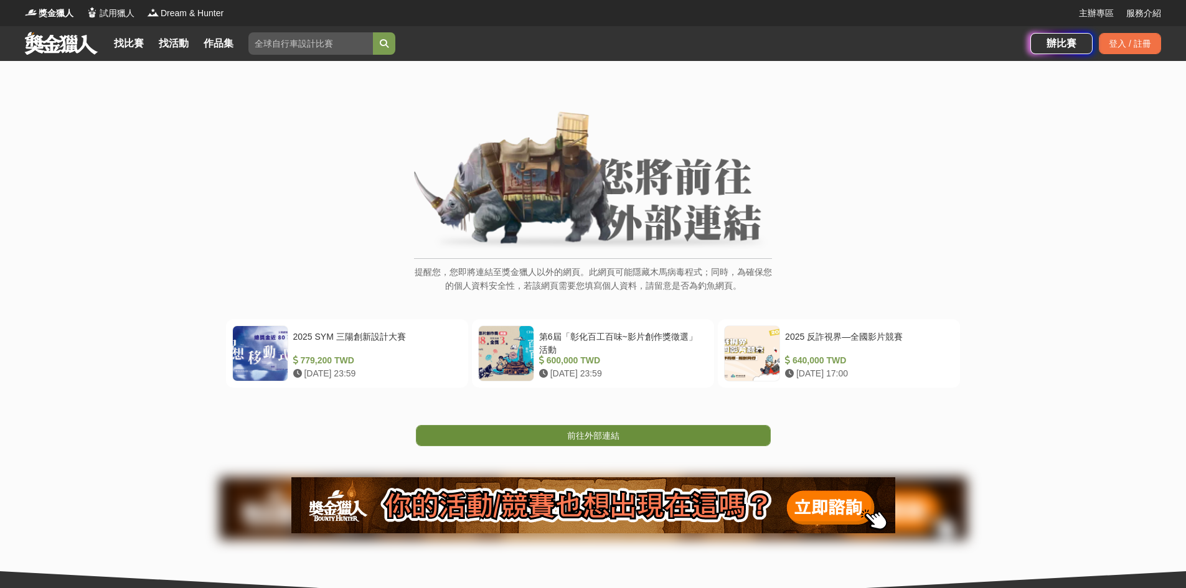
drag, startPoint x: 621, startPoint y: 431, endPoint x: 627, endPoint y: 432, distance: 6.3
click at [622, 431] on link "前往外部連結" at bounding box center [593, 435] width 355 height 21
